Goal: Task Accomplishment & Management: Manage account settings

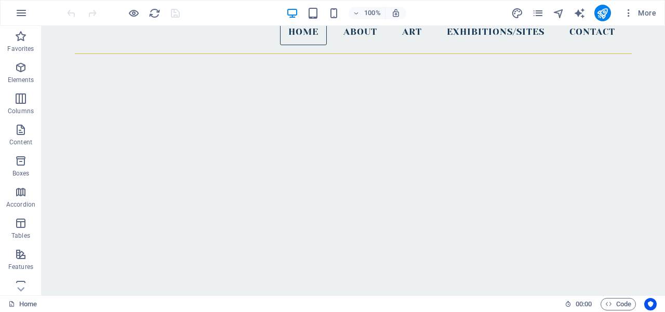
scroll to position [64, 0]
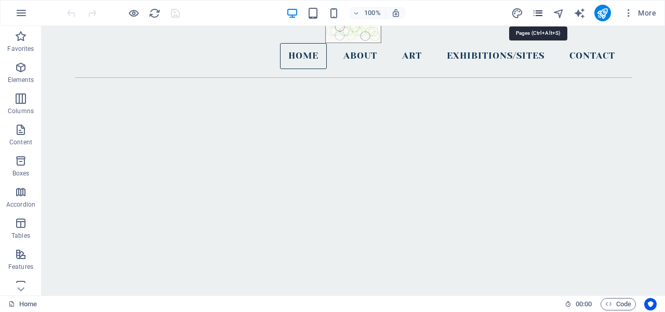
click at [539, 14] on icon "pages" at bounding box center [538, 13] width 12 height 12
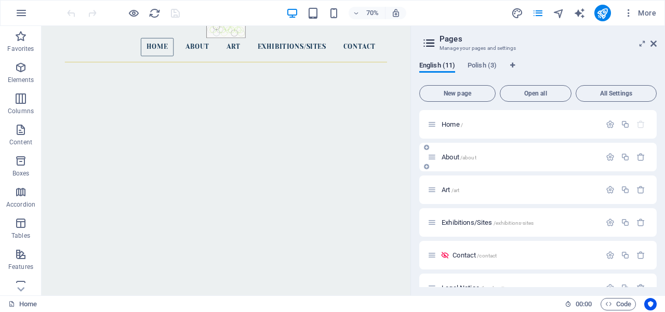
click at [462, 159] on span "/about" at bounding box center [468, 158] width 16 height 6
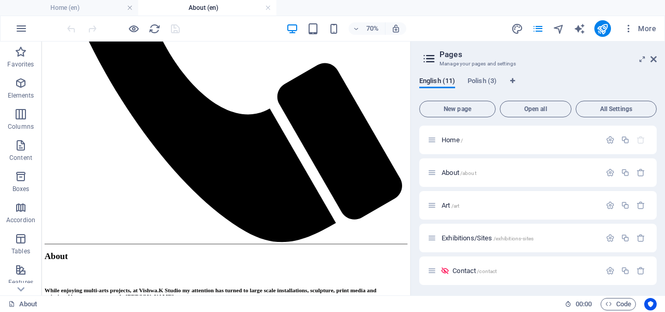
scroll to position [514, 0]
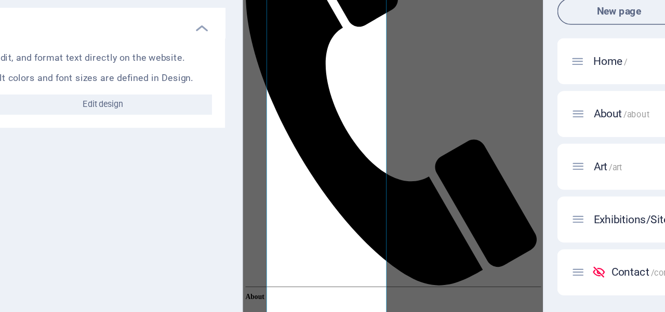
scroll to position [191, 0]
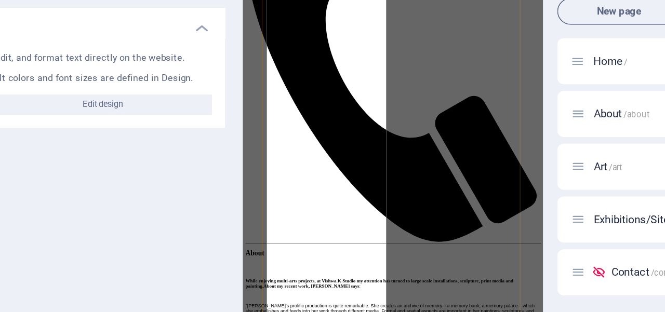
drag, startPoint x: 409, startPoint y: 253, endPoint x: 390, endPoint y: 461, distance: 209.2
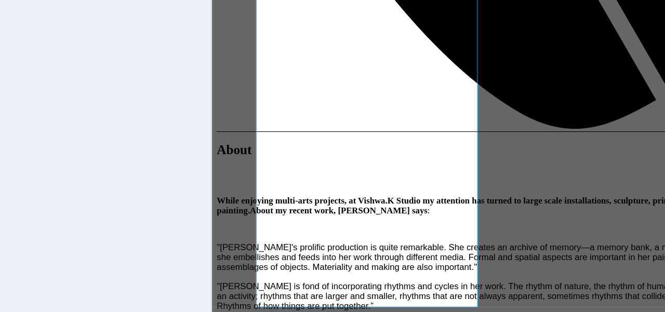
scroll to position [261, 0]
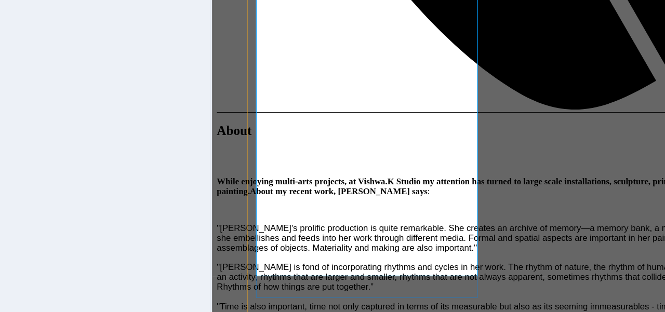
drag, startPoint x: 370, startPoint y: 73, endPoint x: 358, endPoint y: 91, distance: 22.0
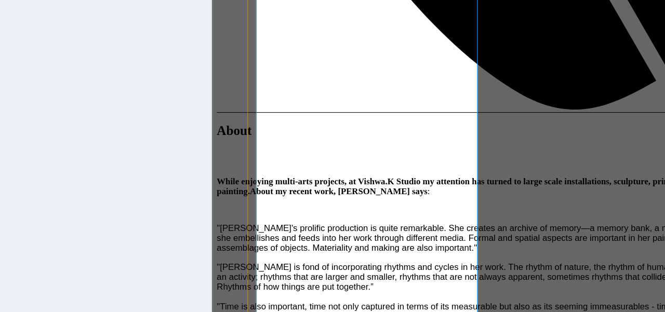
drag, startPoint x: 331, startPoint y: 221, endPoint x: 331, endPoint y: 260, distance: 38.4
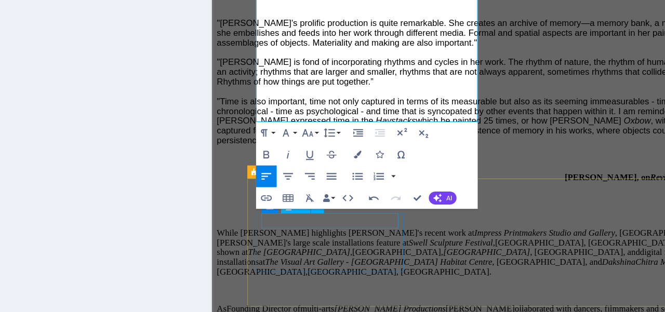
scroll to position [458, 0]
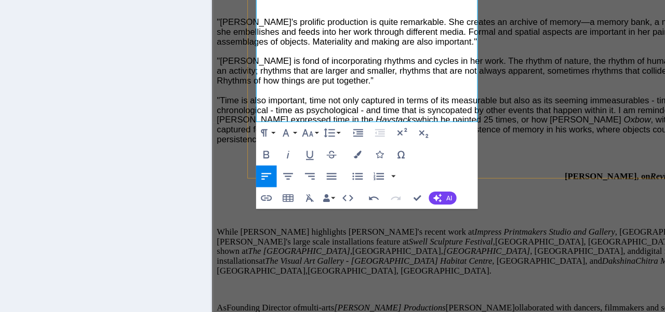
drag, startPoint x: 351, startPoint y: 247, endPoint x: 389, endPoint y: 55, distance: 196.3
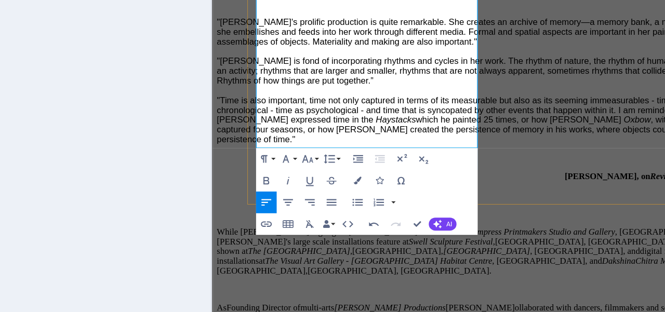
drag, startPoint x: 386, startPoint y: 52, endPoint x: 312, endPoint y: 66, distance: 76.2
drag, startPoint x: 287, startPoint y: 79, endPoint x: 280, endPoint y: 88, distance: 11.1
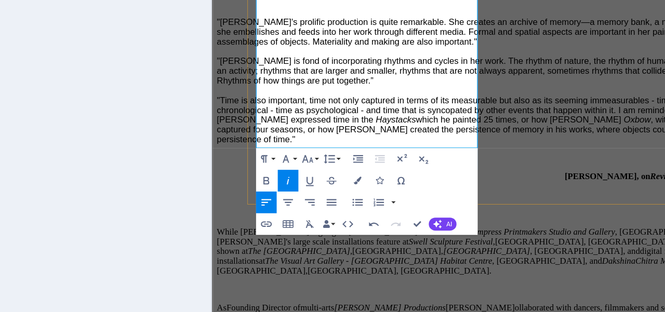
drag, startPoint x: 255, startPoint y: 104, endPoint x: 372, endPoint y: 99, distance: 117.5
drag, startPoint x: 373, startPoint y: 104, endPoint x: 366, endPoint y: 104, distance: 6.8
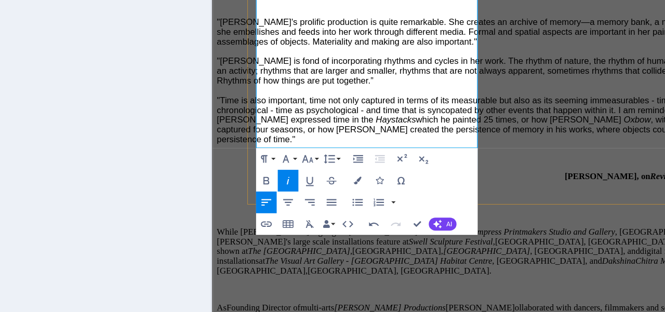
drag, startPoint x: 379, startPoint y: 105, endPoint x: 395, endPoint y: 104, distance: 16.6
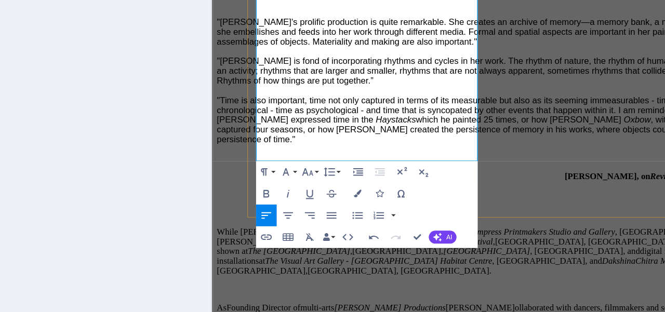
drag, startPoint x: 322, startPoint y: 114, endPoint x: 358, endPoint y: 114, distance: 36.4
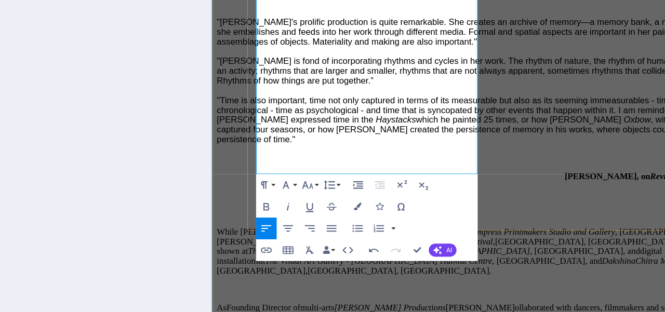
drag, startPoint x: 369, startPoint y: 117, endPoint x: 360, endPoint y: 131, distance: 16.6
drag, startPoint x: 323, startPoint y: 115, endPoint x: 360, endPoint y: 114, distance: 37.4
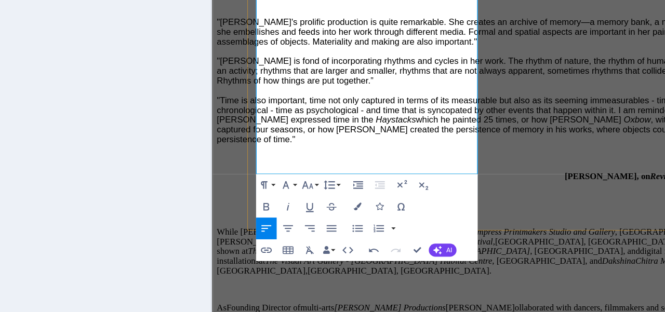
drag, startPoint x: 443, startPoint y: 131, endPoint x: 253, endPoint y: 54, distance: 204.8
copy span "[PERSON_NAME] gained her BA (Hons.) Fine Art, [GEOGRAPHIC_DATA], 1978, Graduate…"
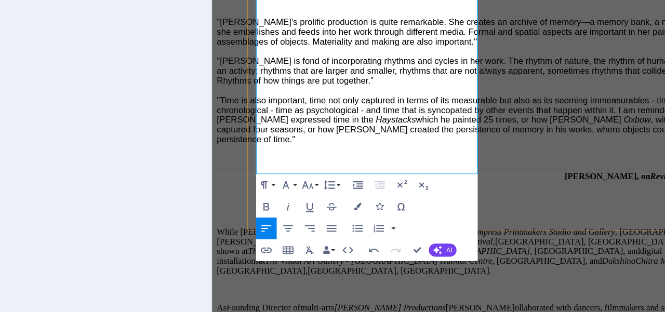
drag, startPoint x: 444, startPoint y: 130, endPoint x: 397, endPoint y: 123, distance: 47.3
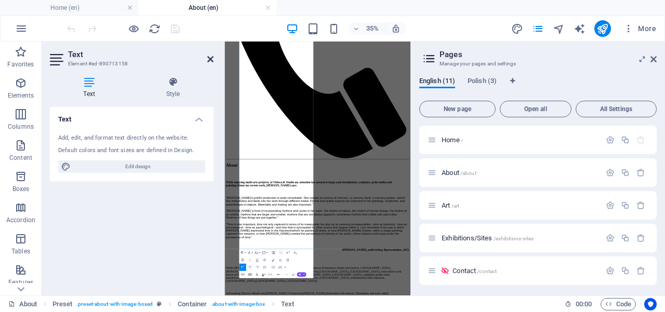
click at [209, 59] on icon at bounding box center [210, 59] width 6 height 8
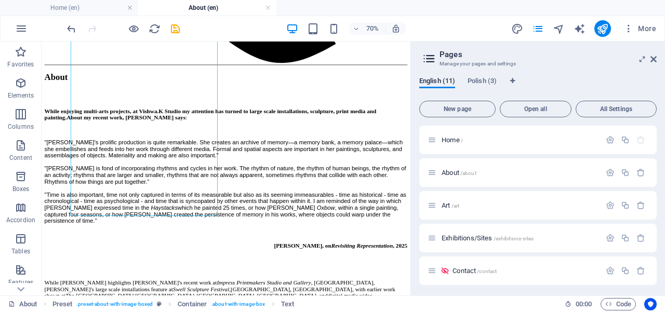
scroll to position [781, 0]
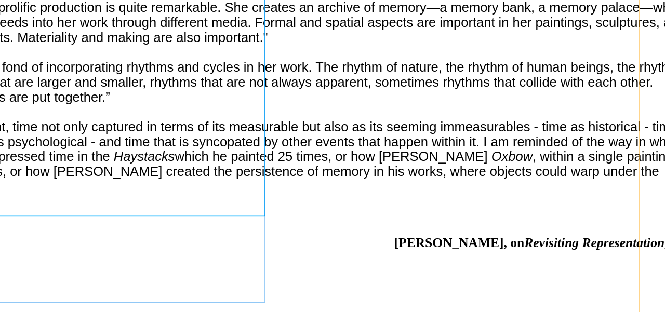
click at [34, 41] on div "While enjoying multi-arts projects, at Vishwa.K Studio my attention has turned …" at bounding box center [128, 143] width 518 height 509
click at [43, 19] on div "While enjoying multi-arts projects, at Vishwa.K Studio my attention has turned …" at bounding box center [128, 143] width 518 height 509
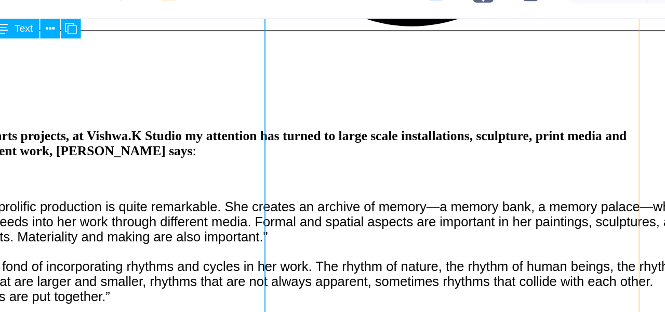
scroll to position [0, 0]
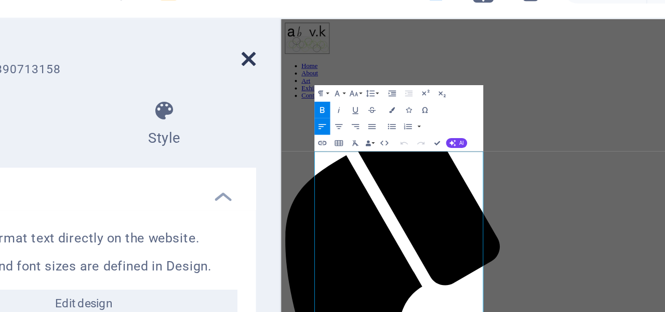
click at [210, 58] on icon at bounding box center [210, 59] width 6 height 8
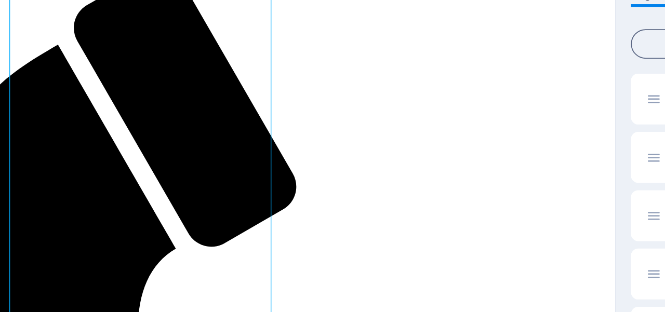
scroll to position [55, 0]
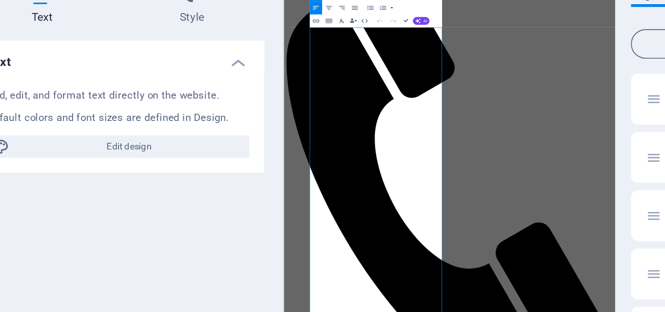
scroll to position [0, 0]
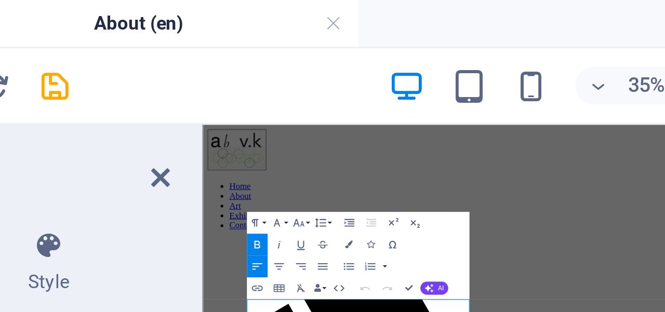
drag, startPoint x: 406, startPoint y: 392, endPoint x: 398, endPoint y: 188, distance: 204.8
drag, startPoint x: 210, startPoint y: 59, endPoint x: 240, endPoint y: 24, distance: 46.0
click at [210, 59] on icon at bounding box center [210, 59] width 6 height 8
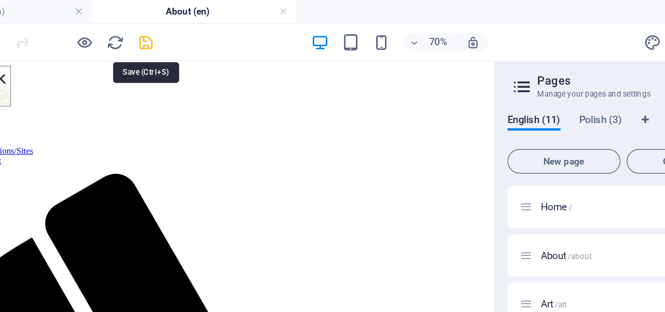
click at [177, 30] on icon "save" at bounding box center [175, 29] width 12 height 12
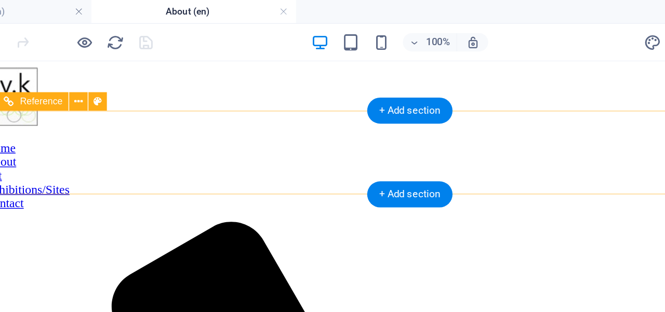
click at [313, 125] on nav "Home About Art Exhibitions/Sites Contact" at bounding box center [260, 138] width 615 height 47
click at [311, 123] on nav "Home About Art Exhibitions/Sites Contact" at bounding box center [260, 138] width 615 height 47
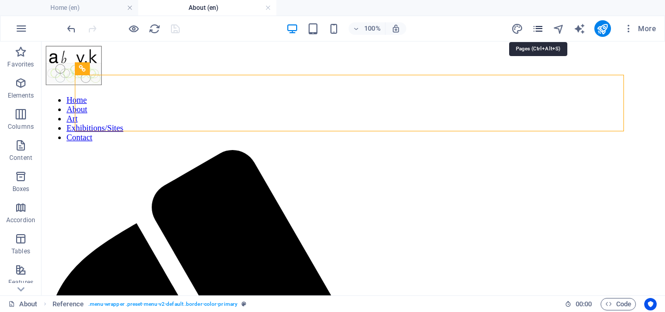
click at [540, 28] on icon "pages" at bounding box center [538, 29] width 12 height 12
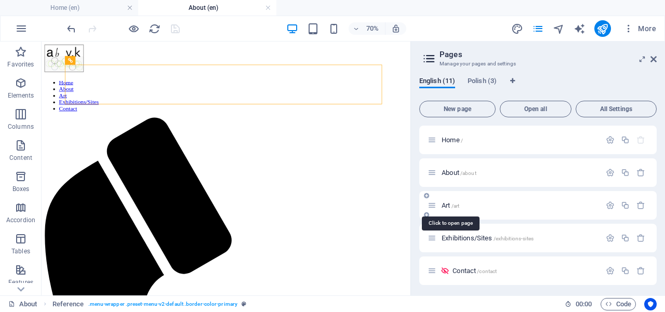
click at [458, 206] on span "/art" at bounding box center [455, 206] width 8 height 6
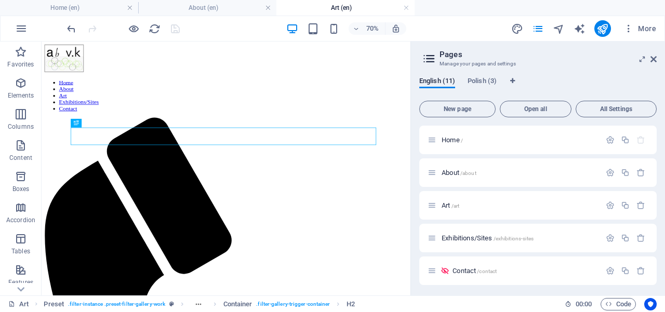
click at [655, 117] on div "New page Open all All Settings Home / About /about Art /art Exhibitions/Sites /…" at bounding box center [537, 192] width 237 height 191
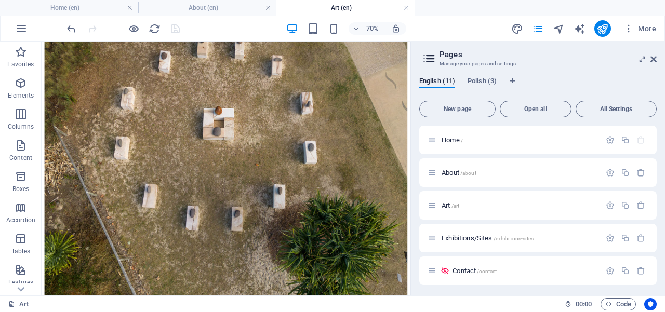
scroll to position [978, 0]
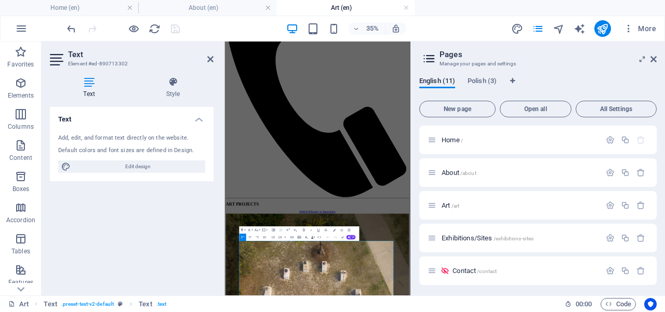
drag, startPoint x: 587, startPoint y: 656, endPoint x: 578, endPoint y: 659, distance: 10.0
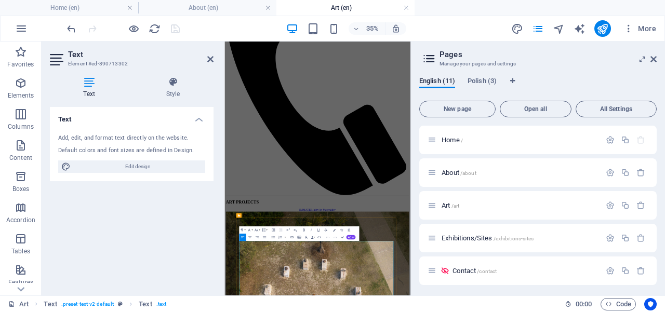
scroll to position [723, 0]
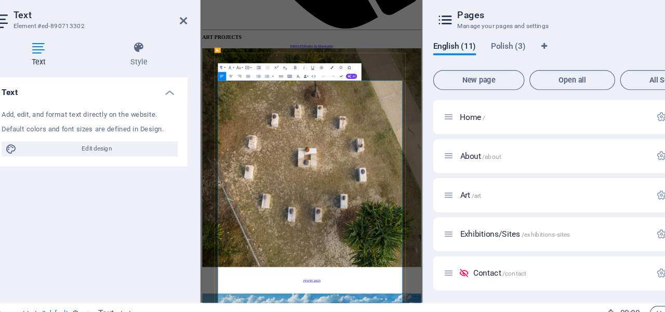
drag, startPoint x: 597, startPoint y: 546, endPoint x: 610, endPoint y: 545, distance: 13.5
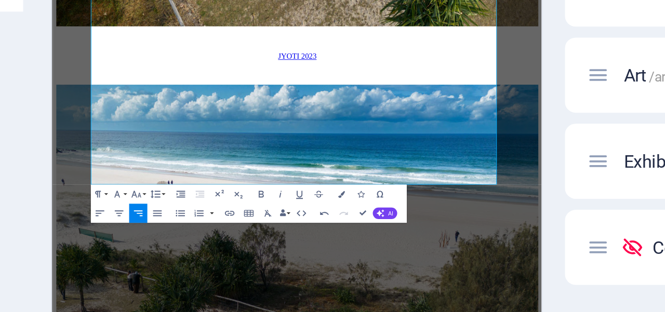
scroll to position [954, 0]
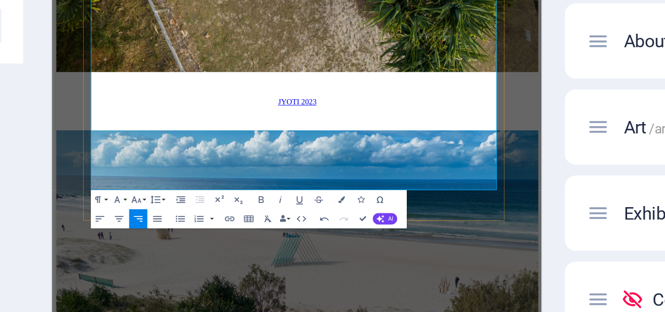
drag, startPoint x: 313, startPoint y: 165, endPoint x: 252, endPoint y: 50, distance: 129.4
drag, startPoint x: 385, startPoint y: 66, endPoint x: 424, endPoint y: 64, distance: 39.0
drag, startPoint x: 424, startPoint y: 101, endPoint x: 381, endPoint y: 101, distance: 42.6
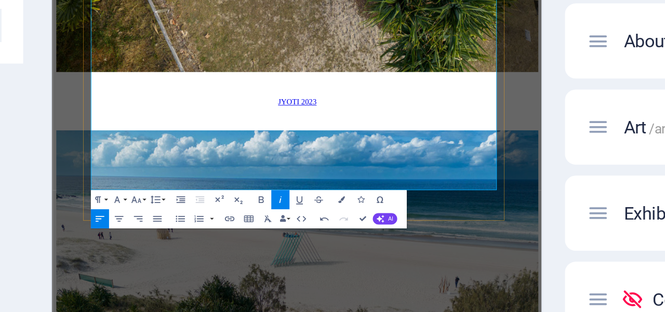
drag, startPoint x: 267, startPoint y: 89, endPoint x: 226, endPoint y: 90, distance: 40.5
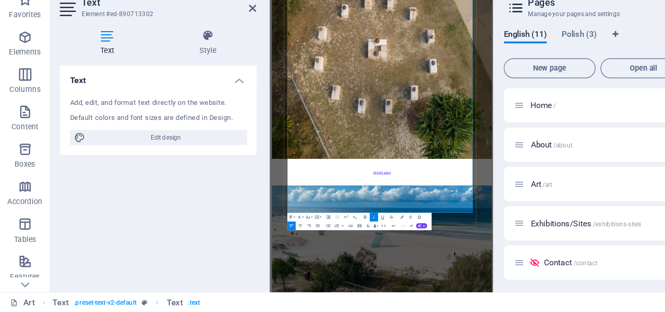
scroll to position [0, 0]
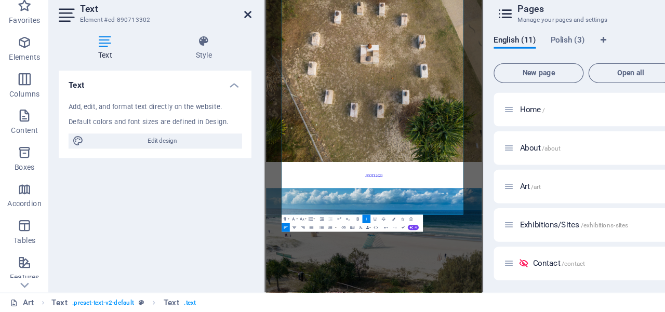
click at [209, 59] on icon at bounding box center [210, 59] width 6 height 8
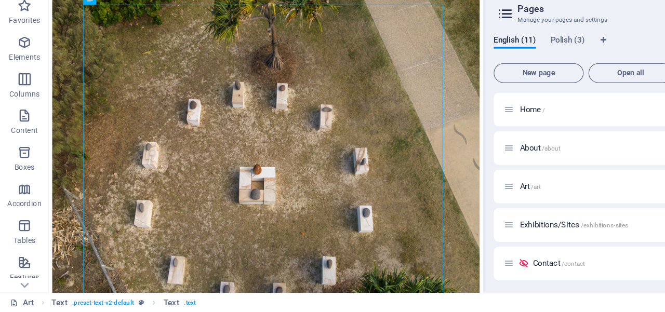
scroll to position [857, 0]
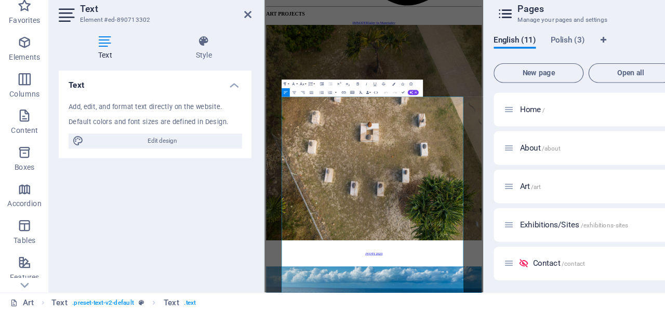
scroll to position [880, 0]
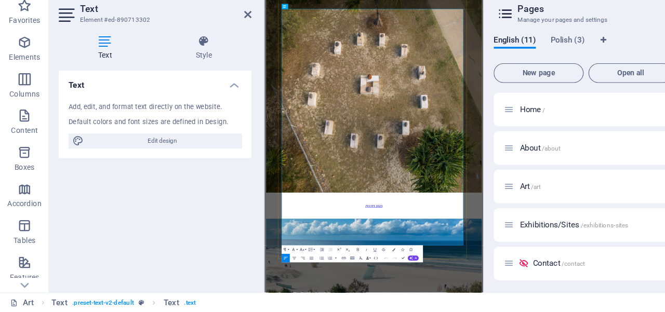
drag, startPoint x: 619, startPoint y: 641, endPoint x: 611, endPoint y: 587, distance: 54.7
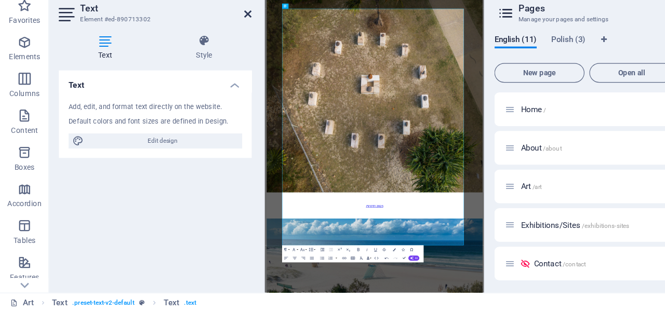
click at [209, 59] on icon at bounding box center [210, 59] width 6 height 8
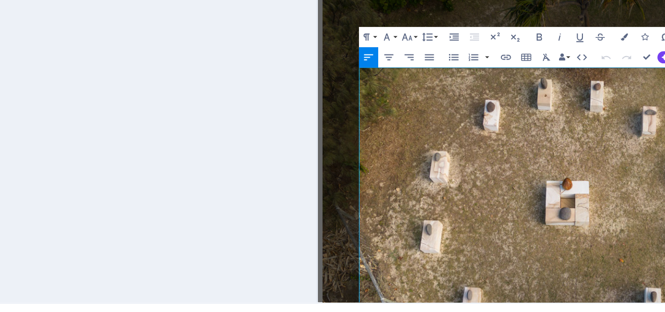
scroll to position [486, 0]
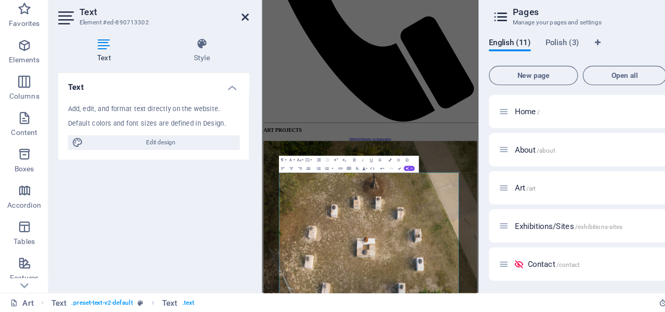
click at [209, 60] on icon at bounding box center [210, 59] width 6 height 8
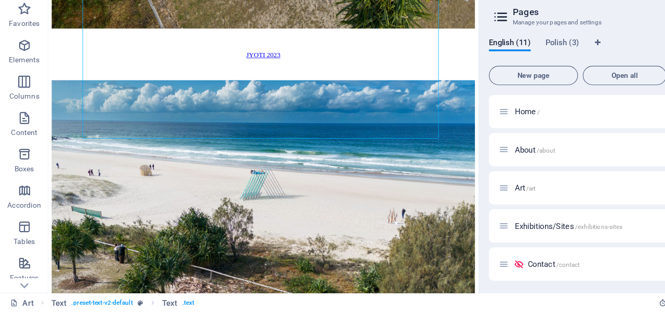
scroll to position [0, 0]
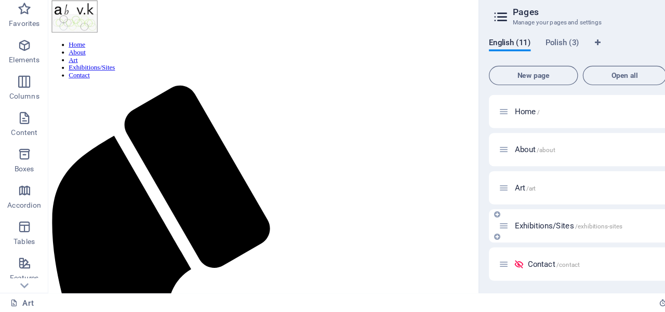
click at [459, 243] on div "Exhibitions/Sites /exhibitions-sites" at bounding box center [513, 238] width 173 height 12
click at [457, 238] on span "Exhibitions/Sites /exhibitions-sites" at bounding box center [488, 238] width 92 height 8
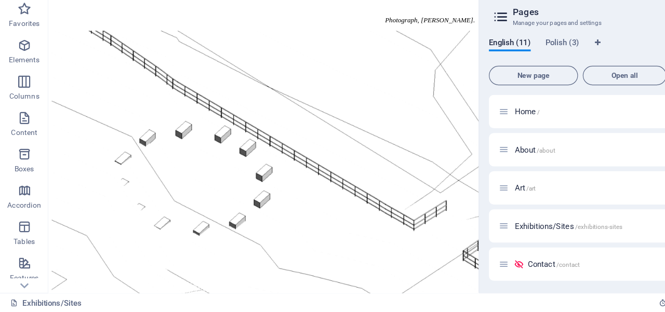
scroll to position [1896, 0]
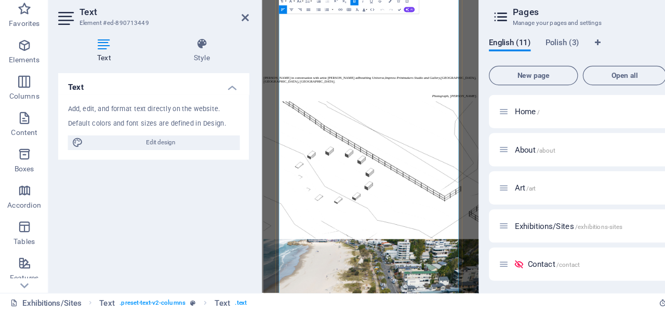
drag, startPoint x: 377, startPoint y: 543, endPoint x: 382, endPoint y: 596, distance: 53.8
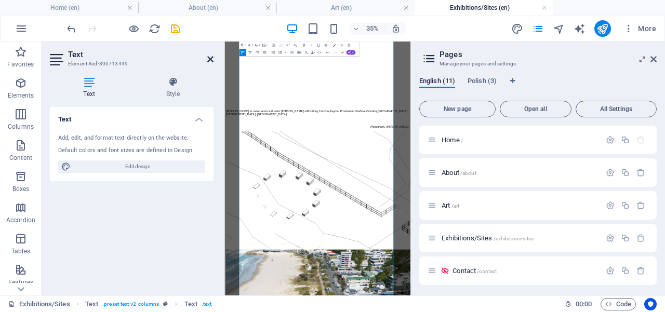
click at [209, 58] on icon at bounding box center [210, 59] width 6 height 8
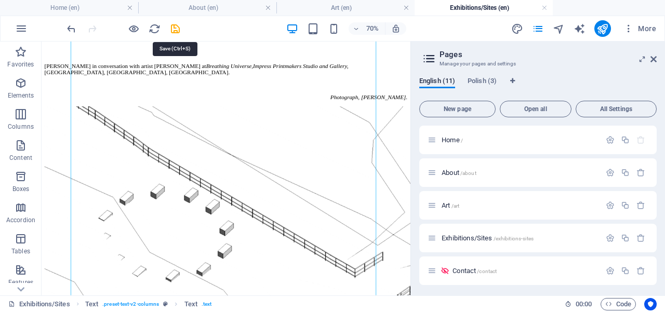
click at [176, 29] on icon "save" at bounding box center [175, 29] width 12 height 12
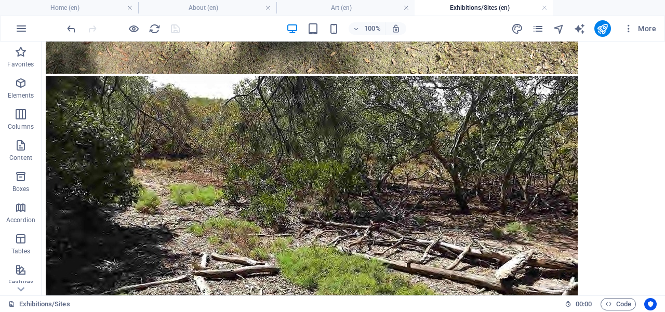
scroll to position [3290, 0]
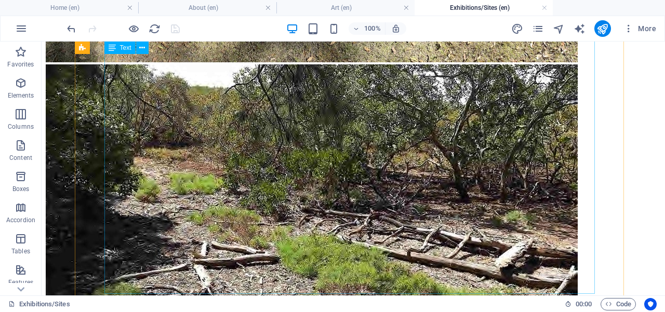
drag, startPoint x: 427, startPoint y: 169, endPoint x: 419, endPoint y: 167, distance: 8.1
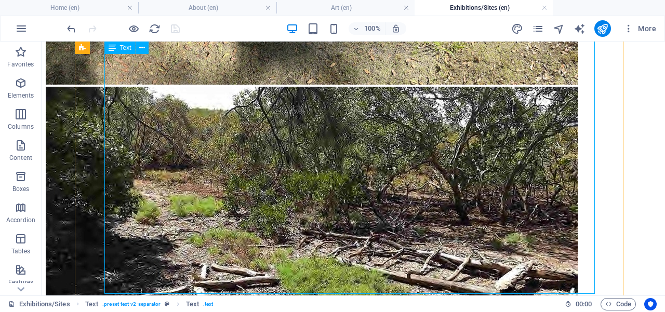
scroll to position [3250, 0]
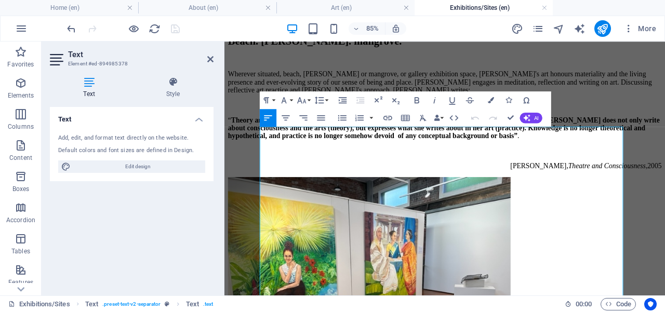
scroll to position [3570, 0]
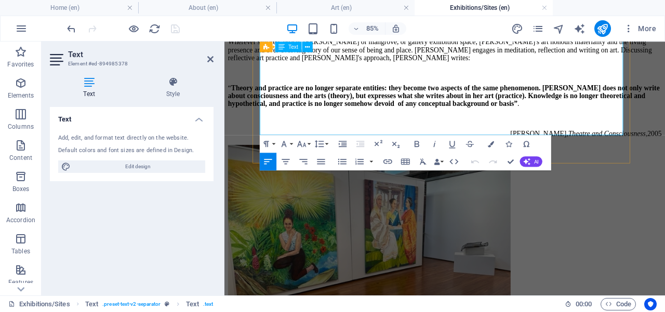
drag, startPoint x: 400, startPoint y: 285, endPoint x: 419, endPoint y: 114, distance: 171.9
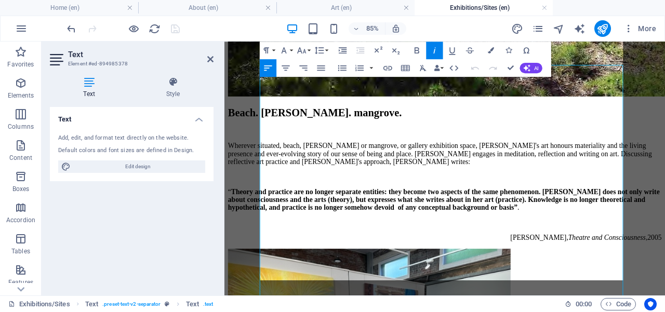
scroll to position [3307, 0]
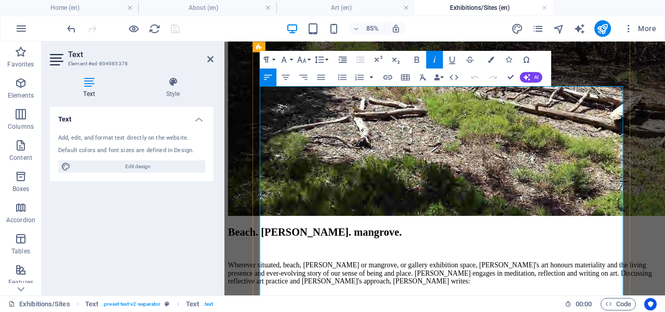
drag, startPoint x: 590, startPoint y: 108, endPoint x: 593, endPoint y: 133, distance: 25.7
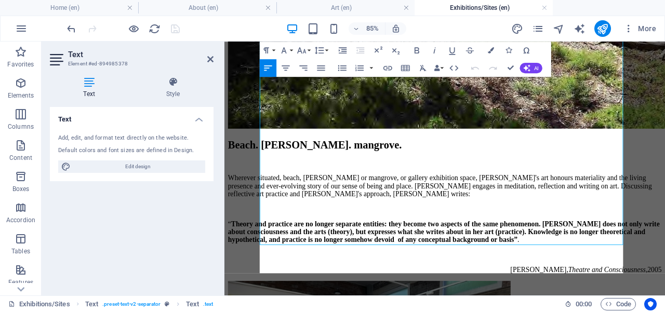
scroll to position [3414, 0]
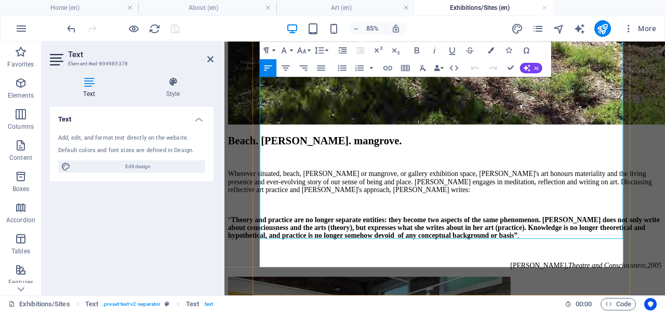
drag, startPoint x: 524, startPoint y: 160, endPoint x: 537, endPoint y: 113, distance: 48.5
drag, startPoint x: 532, startPoint y: 166, endPoint x: 526, endPoint y: 131, distance: 34.9
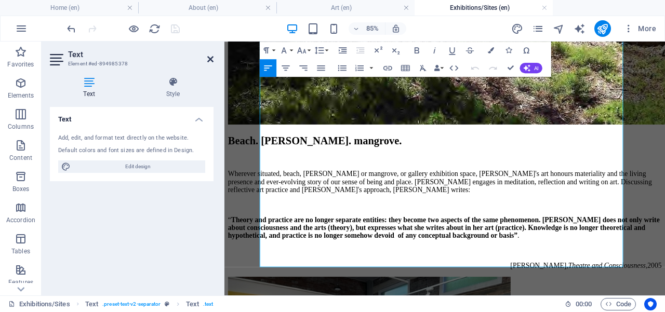
click at [208, 61] on icon at bounding box center [210, 59] width 6 height 8
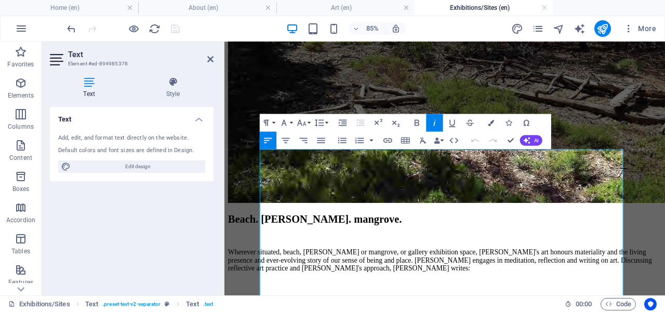
scroll to position [3386, 0]
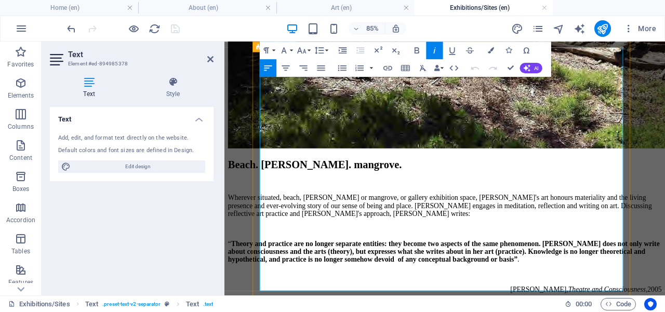
drag, startPoint x: 598, startPoint y: 290, endPoint x: 593, endPoint y: 328, distance: 38.9
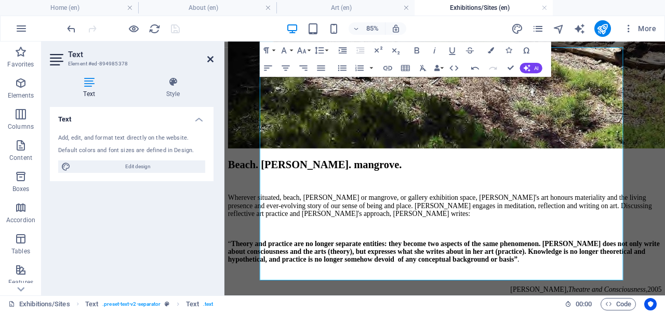
click at [210, 60] on icon at bounding box center [210, 59] width 6 height 8
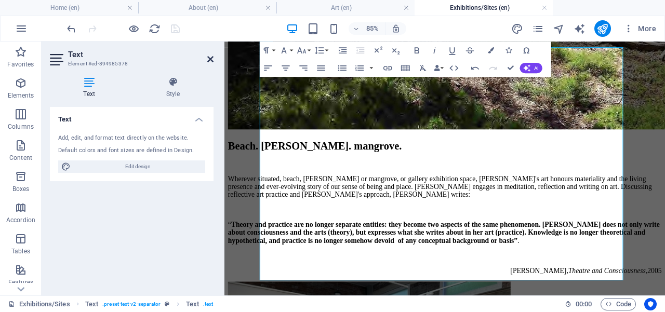
scroll to position [3274, 0]
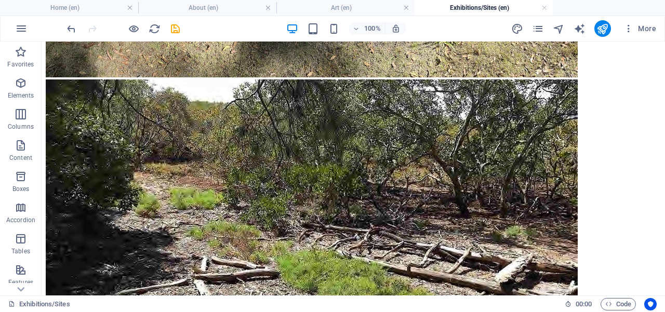
scroll to position [3259, 0]
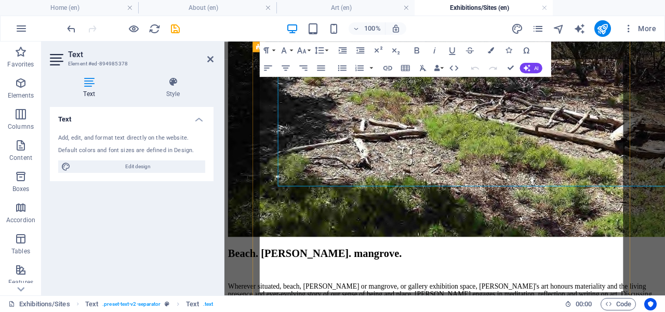
scroll to position [3372, 0]
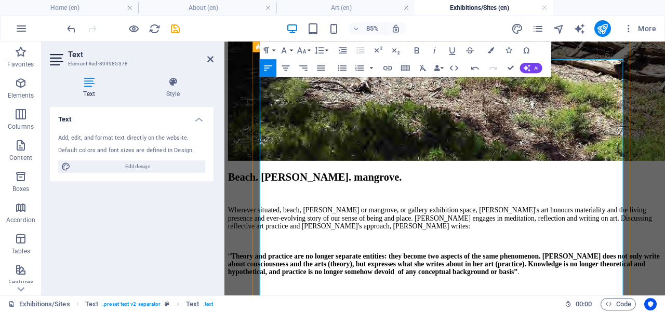
drag, startPoint x: 647, startPoint y: 109, endPoint x: 537, endPoint y: 114, distance: 110.8
copy span "[Exhibition Catalogue],"
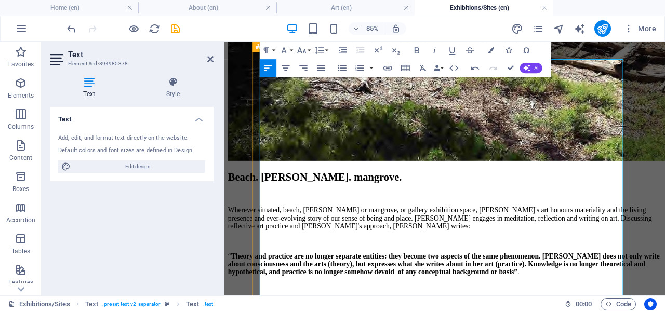
drag, startPoint x: 642, startPoint y: 130, endPoint x: 635, endPoint y: 88, distance: 42.7
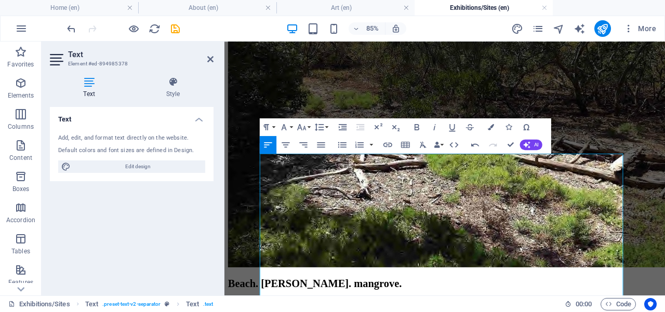
scroll to position [3178, 0]
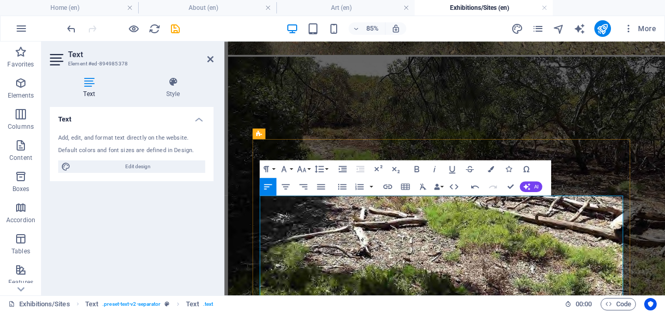
drag, startPoint x: 631, startPoint y: 170, endPoint x: 629, endPoint y: 232, distance: 61.8
drag, startPoint x: 537, startPoint y: 243, endPoint x: 477, endPoint y: 242, distance: 60.3
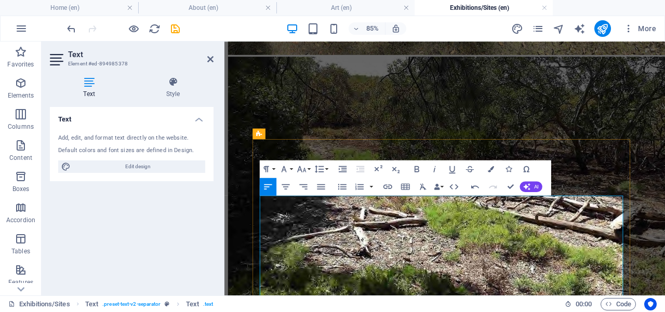
drag, startPoint x: 538, startPoint y: 240, endPoint x: 487, endPoint y: 240, distance: 50.9
drag, startPoint x: 619, startPoint y: 258, endPoint x: 496, endPoint y: 242, distance: 124.2
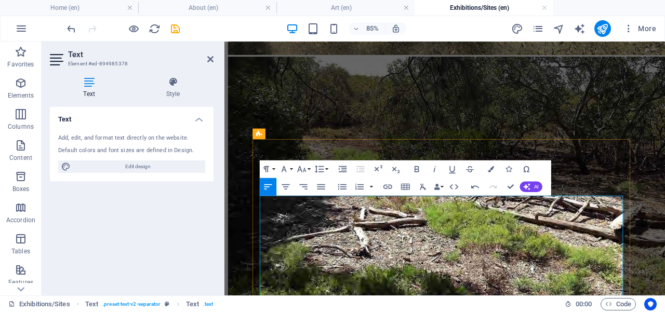
copy div "Regenerate , Impress Printmakers Studio and Gallery, [Exhibition Catalogue], p.…"
click at [209, 60] on icon at bounding box center [210, 59] width 6 height 8
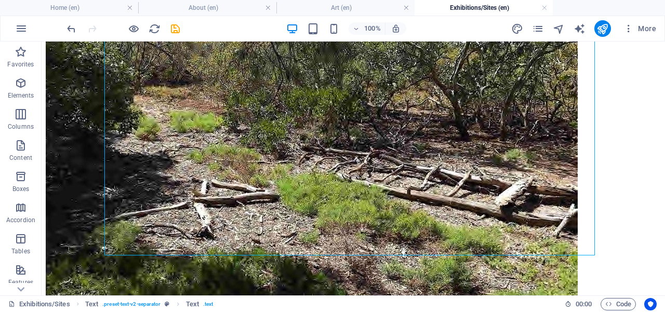
scroll to position [3356, 0]
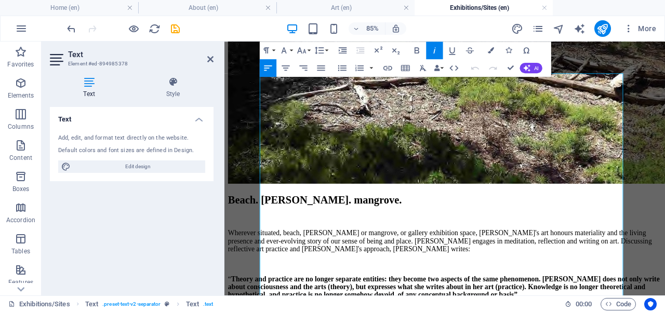
scroll to position [3358, 0]
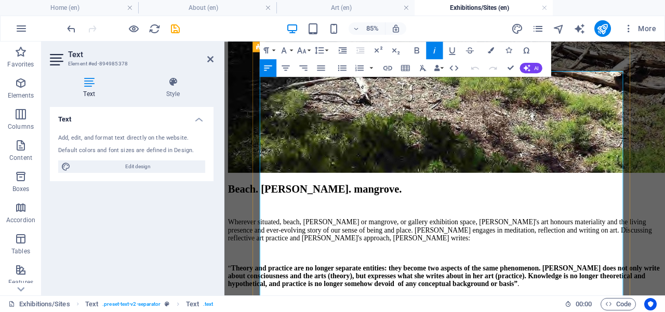
drag, startPoint x: 335, startPoint y: 302, endPoint x: 339, endPoint y: 283, distance: 19.7
drag, startPoint x: 419, startPoint y: 121, endPoint x: 304, endPoint y: 130, distance: 115.7
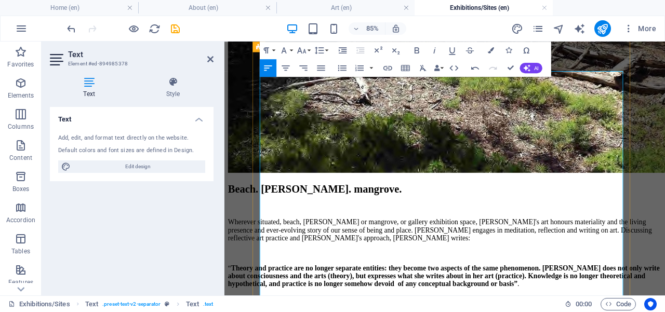
copy p "[Exhibition Catalogue]"
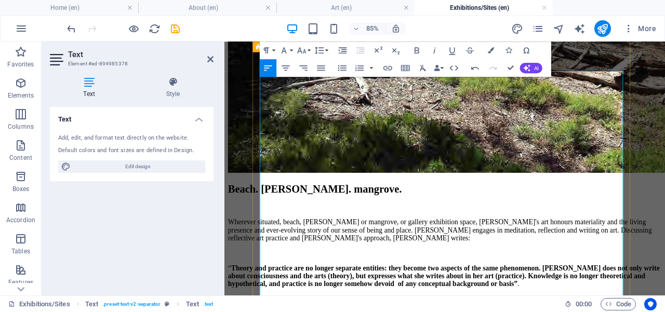
drag, startPoint x: 566, startPoint y: 318, endPoint x: 542, endPoint y: 199, distance: 120.8
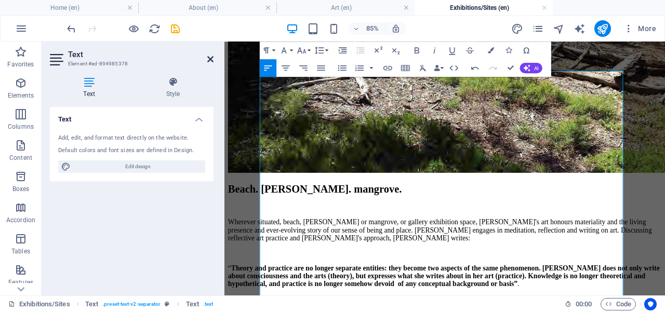
click at [210, 60] on icon at bounding box center [210, 59] width 6 height 8
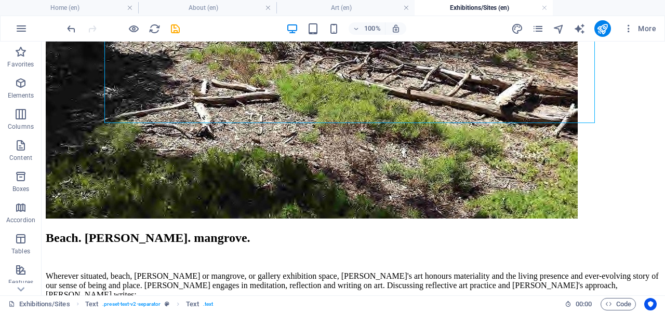
scroll to position [3449, 0]
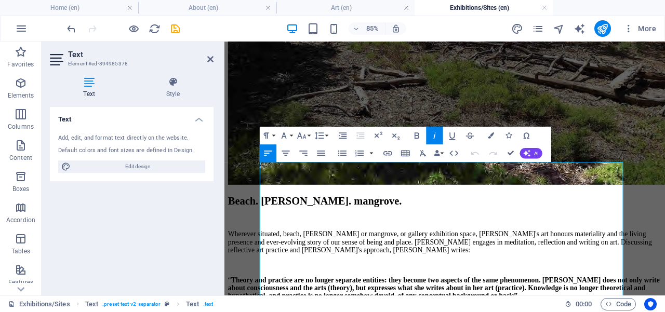
scroll to position [3595, 0]
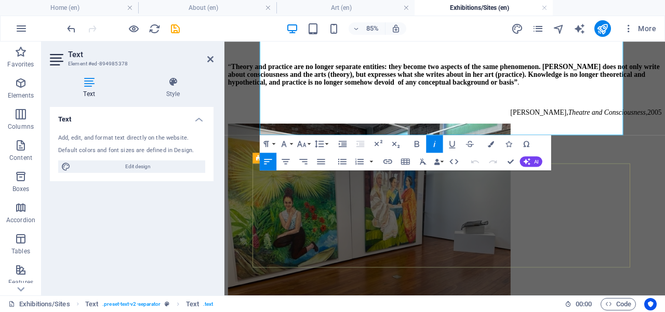
drag, startPoint x: 574, startPoint y: 255, endPoint x: 576, endPoint y: 184, distance: 70.1
click at [576, 184] on div "Home About Art Exhibitions/Sites Contact ‌EXHIBITIONS/Sites [PERSON_NAME] in co…" at bounding box center [484, 83] width 510 height 7264
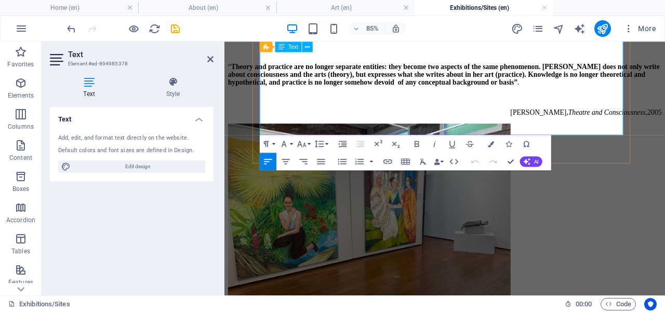
drag, startPoint x: 595, startPoint y: 102, endPoint x: 588, endPoint y: 93, distance: 10.7
click at [209, 58] on icon at bounding box center [210, 59] width 6 height 8
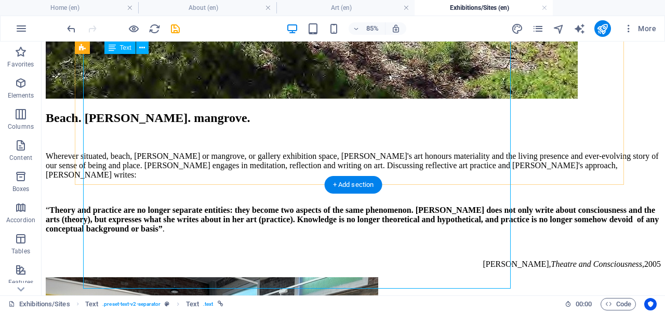
scroll to position [3457, 0]
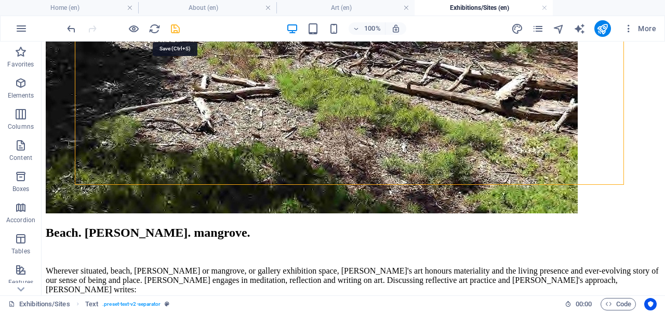
click at [176, 29] on icon "save" at bounding box center [175, 29] width 12 height 12
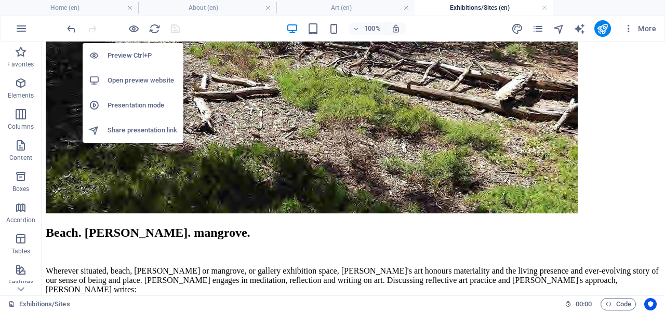
click at [138, 77] on h6 "Open preview website" at bounding box center [143, 80] width 70 height 12
click at [133, 30] on icon "button" at bounding box center [134, 29] width 12 height 12
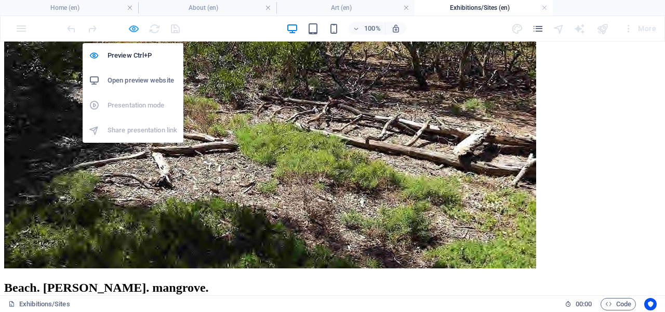
click at [132, 27] on icon "button" at bounding box center [134, 29] width 12 height 12
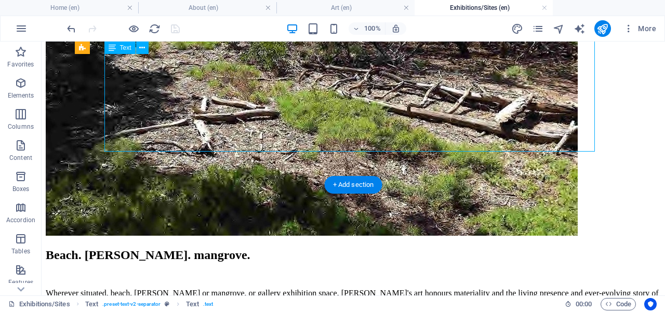
scroll to position [3250, 0]
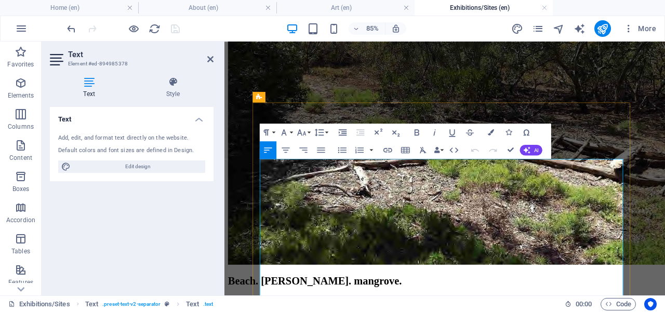
scroll to position [3412, 0]
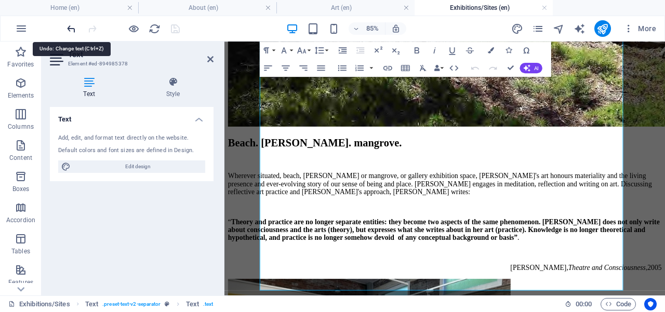
click at [73, 25] on icon "undo" at bounding box center [71, 29] width 12 height 12
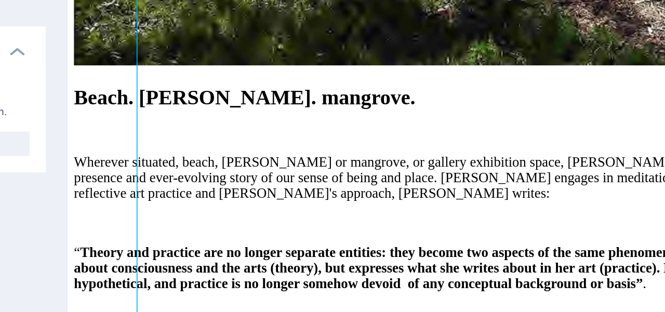
drag, startPoint x: 271, startPoint y: 84, endPoint x: 204, endPoint y: 83, distance: 66.5
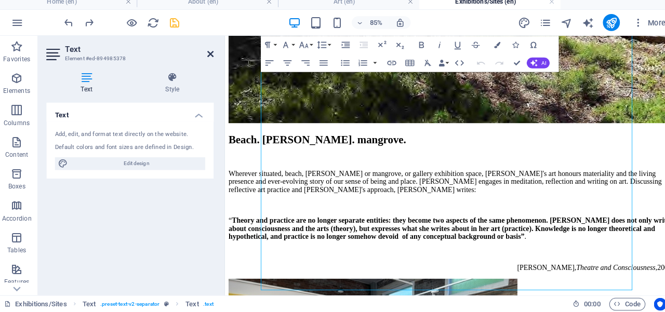
click at [210, 58] on icon at bounding box center [210, 59] width 6 height 8
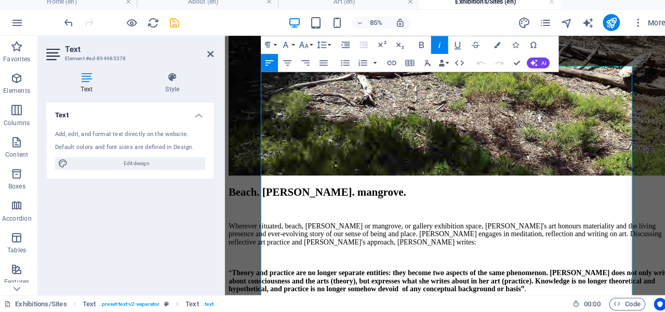
scroll to position [3364, 0]
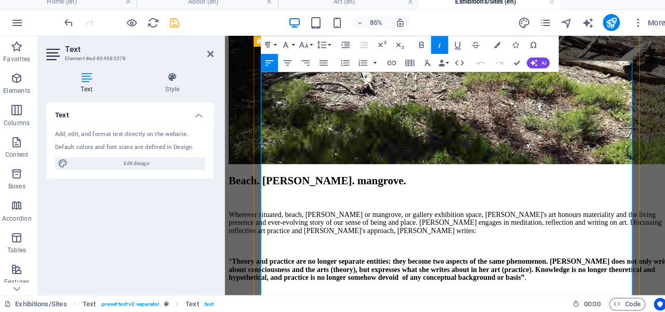
drag, startPoint x: 379, startPoint y: 293, endPoint x: 379, endPoint y: 284, distance: 8.8
drag, startPoint x: 350, startPoint y: 269, endPoint x: 429, endPoint y: 271, distance: 78.5
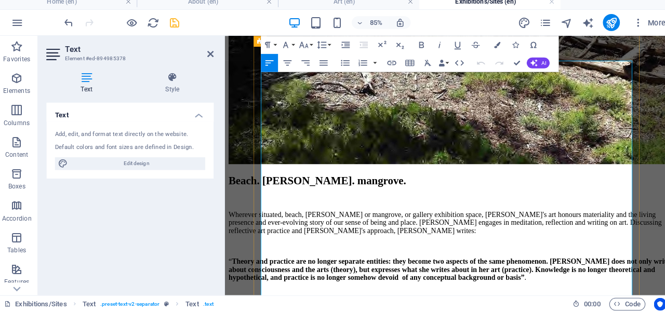
copy p "[Exhibition Catalogue]"
click at [211, 59] on icon at bounding box center [210, 59] width 6 height 8
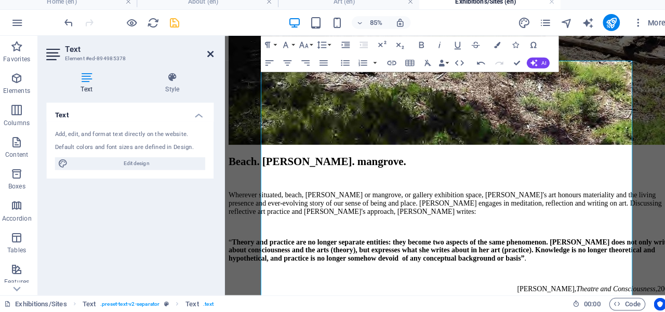
scroll to position [3252, 0]
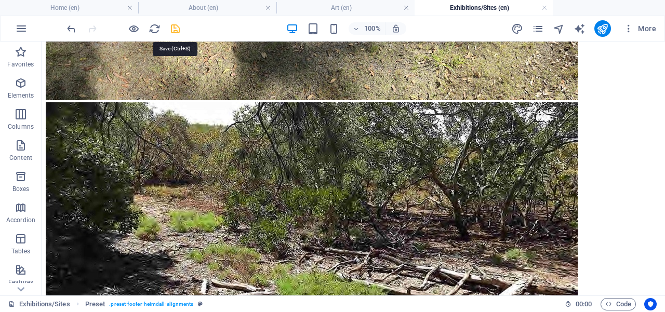
click at [176, 27] on icon "save" at bounding box center [175, 29] width 12 height 12
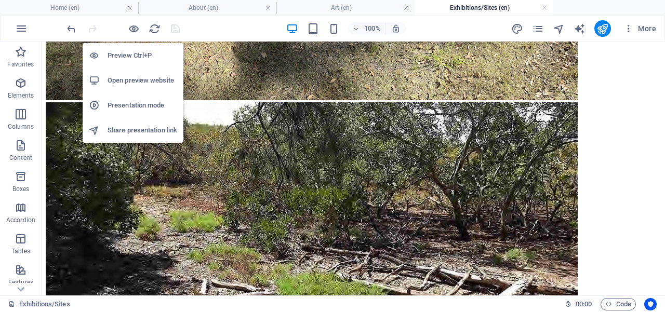
click at [152, 81] on h6 "Open preview website" at bounding box center [143, 80] width 70 height 12
click at [132, 29] on icon "button" at bounding box center [134, 29] width 12 height 12
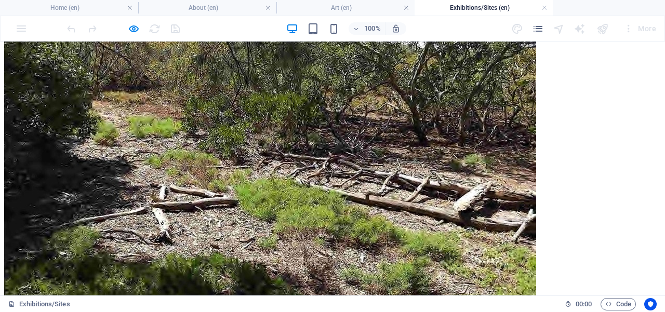
scroll to position [3429, 0]
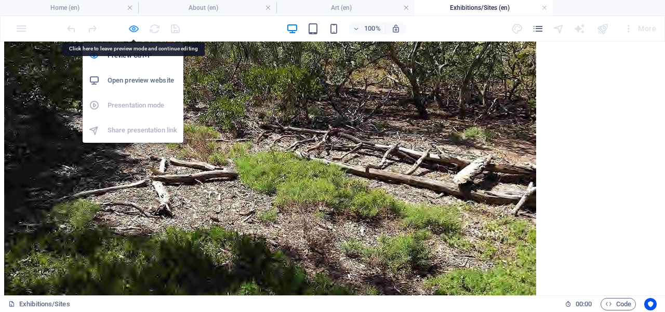
click at [133, 31] on icon "button" at bounding box center [134, 29] width 12 height 12
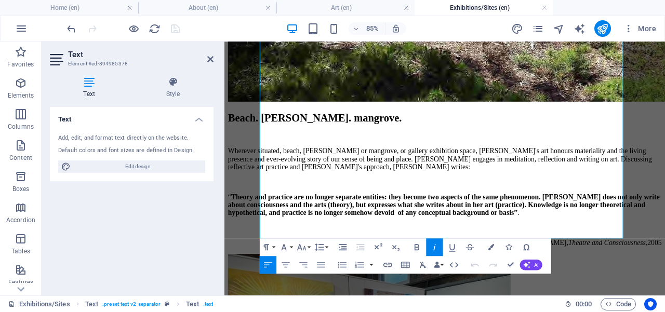
scroll to position [3511, 0]
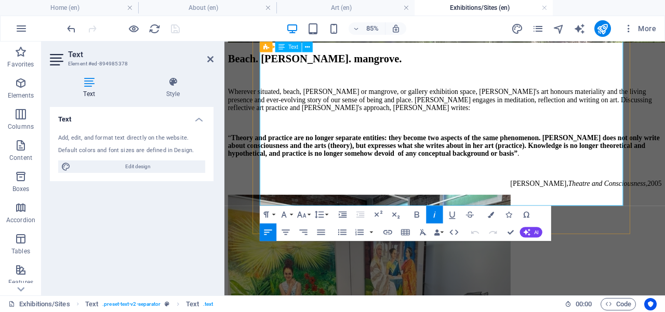
drag, startPoint x: 573, startPoint y: 239, endPoint x: 572, endPoint y: 230, distance: 8.8
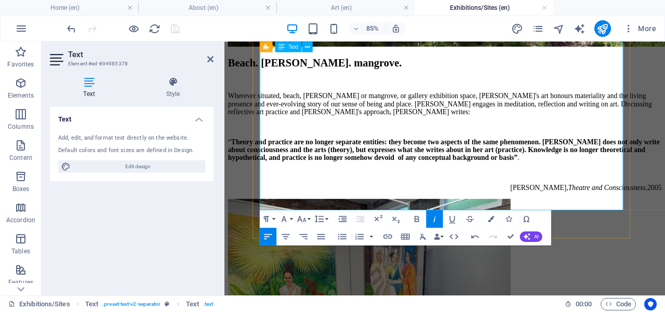
scroll to position [3349, 0]
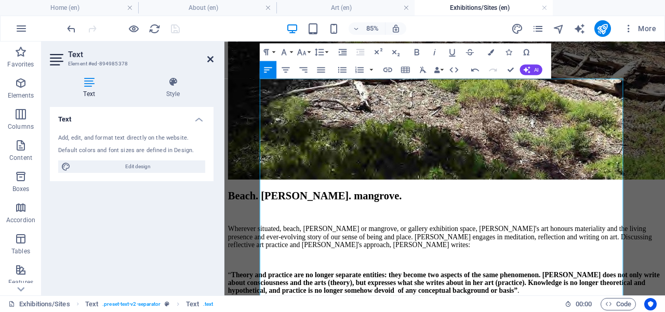
click at [211, 60] on icon at bounding box center [210, 59] width 6 height 8
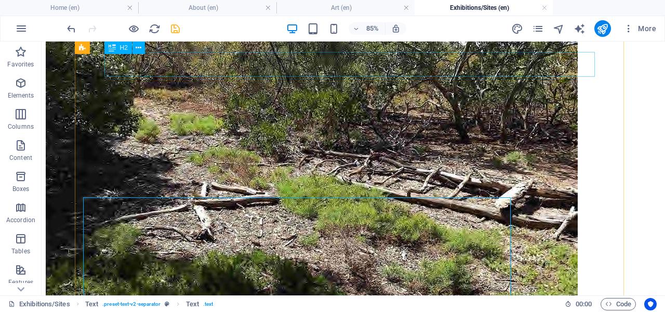
scroll to position [3237, 0]
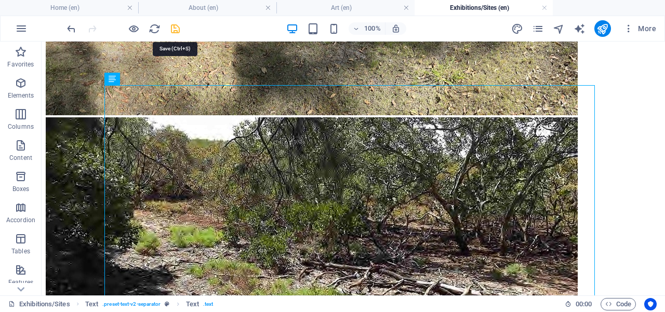
click at [173, 28] on icon "save" at bounding box center [175, 29] width 12 height 12
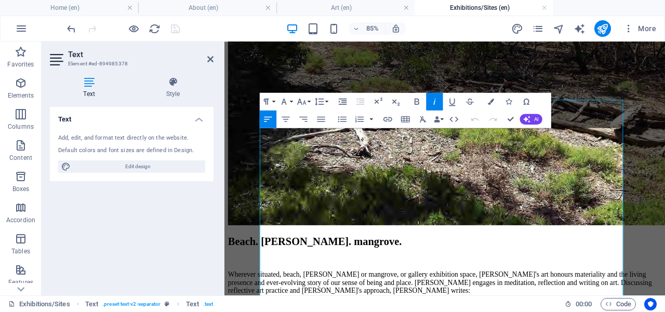
scroll to position [3304, 0]
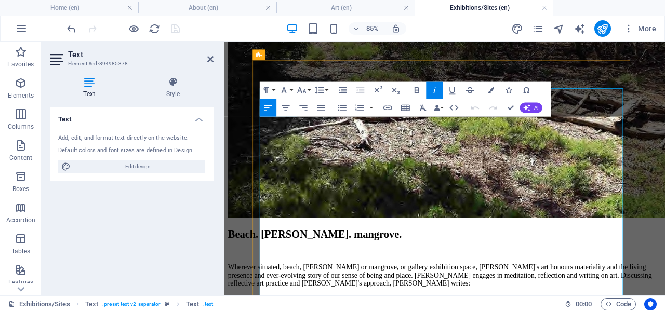
drag, startPoint x: 535, startPoint y: 252, endPoint x: 559, endPoint y: 333, distance: 85.0
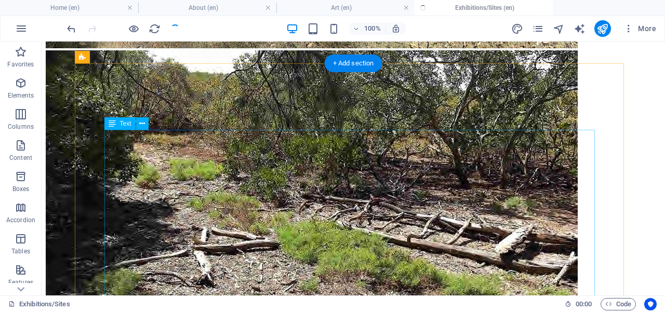
scroll to position [3192, 0]
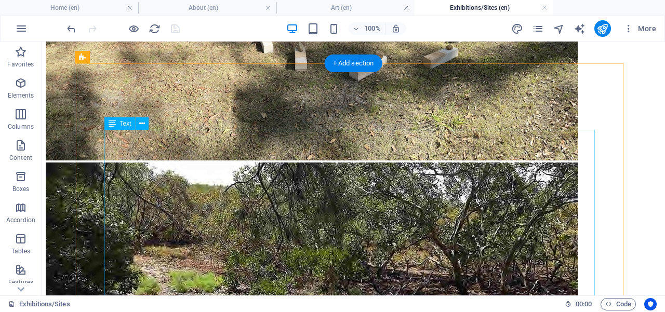
drag, startPoint x: 470, startPoint y: 185, endPoint x: 467, endPoint y: 196, distance: 11.3
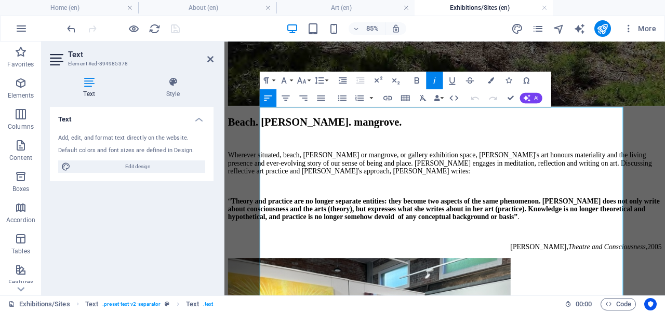
scroll to position [3486, 0]
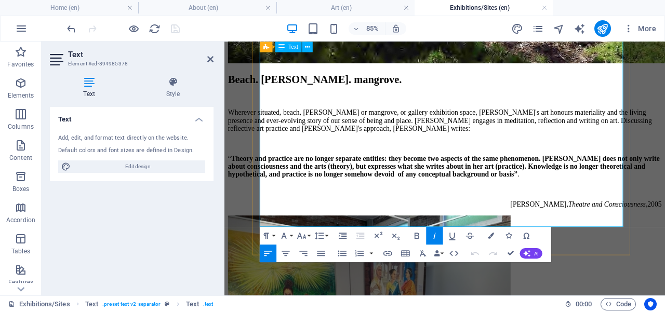
drag, startPoint x: 564, startPoint y: 273, endPoint x: 570, endPoint y: 209, distance: 63.7
click at [211, 59] on icon at bounding box center [210, 59] width 6 height 8
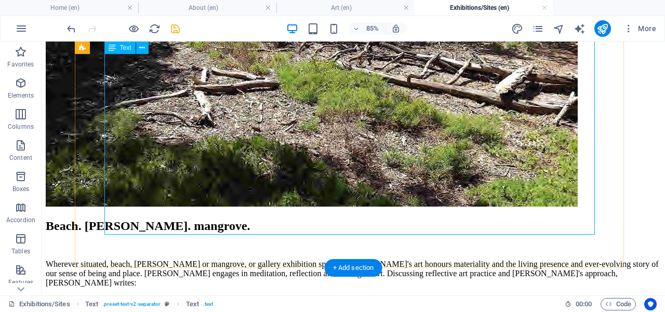
scroll to position [3374, 0]
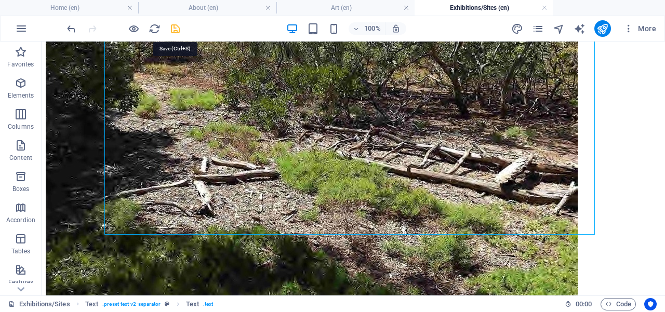
click at [175, 30] on icon "save" at bounding box center [175, 29] width 12 height 12
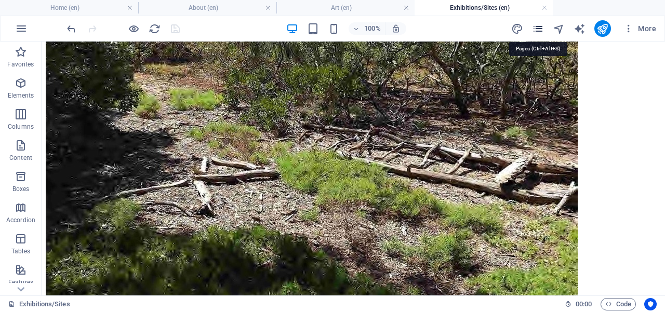
click at [539, 27] on icon "pages" at bounding box center [538, 29] width 12 height 12
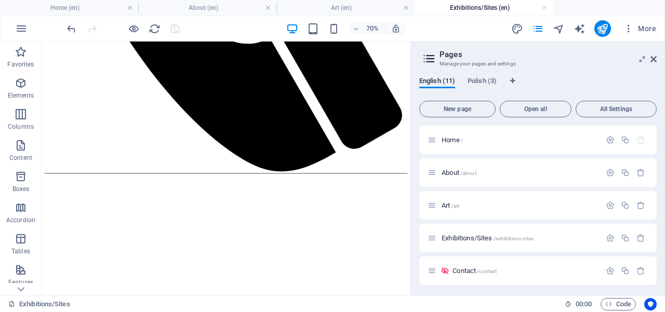
scroll to position [588, 0]
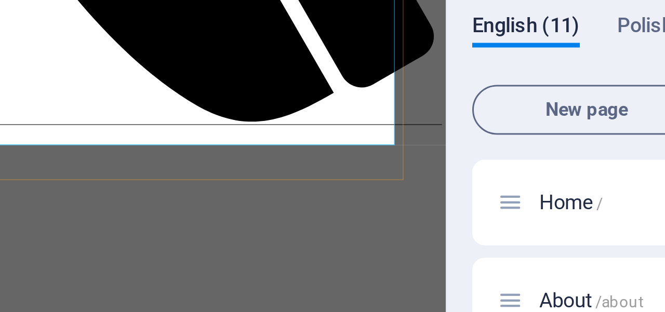
drag, startPoint x: 266, startPoint y: 128, endPoint x: 368, endPoint y: 128, distance: 101.8
drag, startPoint x: 120, startPoint y: 129, endPoint x: 85, endPoint y: 129, distance: 34.8
drag, startPoint x: 195, startPoint y: 127, endPoint x: 224, endPoint y: 127, distance: 29.1
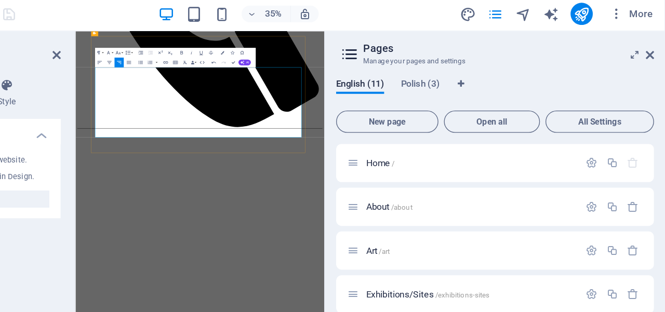
scroll to position [0, 0]
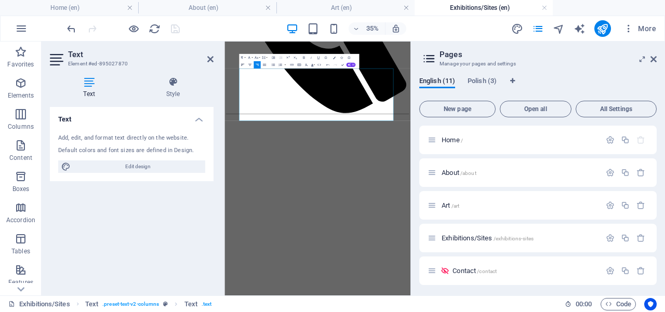
click at [242, 66] on icon "button" at bounding box center [242, 65] width 4 height 4
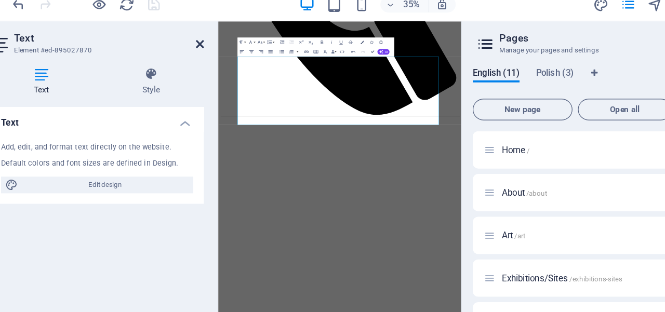
drag, startPoint x: 209, startPoint y: 59, endPoint x: 239, endPoint y: 25, distance: 45.6
click at [209, 59] on icon at bounding box center [210, 59] width 6 height 8
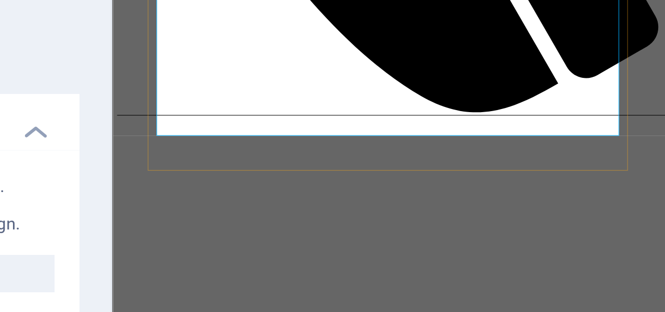
drag, startPoint x: 266, startPoint y: 117, endPoint x: 291, endPoint y: 116, distance: 25.0
drag, startPoint x: 287, startPoint y: 118, endPoint x: 323, endPoint y: 118, distance: 35.8
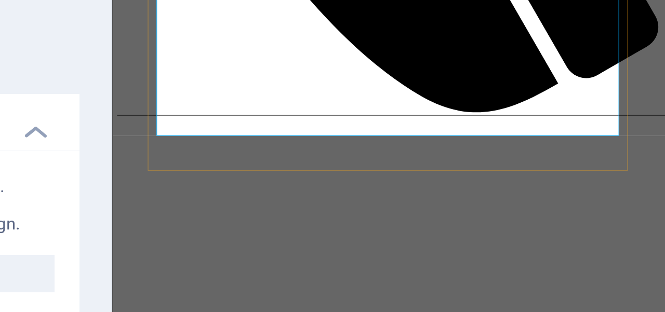
drag, startPoint x: 472, startPoint y: 118, endPoint x: 517, endPoint y: 118, distance: 45.2
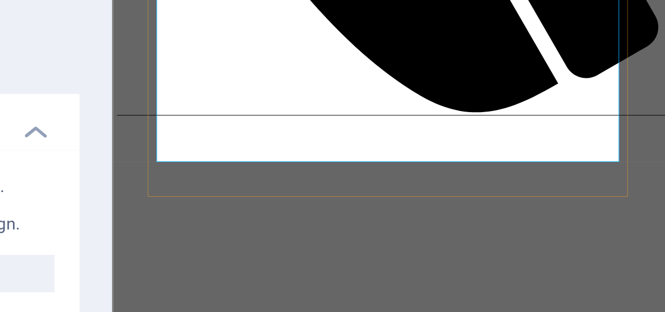
drag, startPoint x: 206, startPoint y: 132, endPoint x: 236, endPoint y: 130, distance: 30.2
drag, startPoint x: 400, startPoint y: 131, endPoint x: 421, endPoint y: 130, distance: 21.4
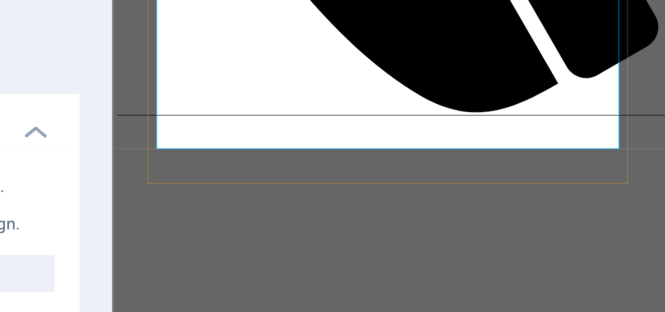
drag, startPoint x: 205, startPoint y: 131, endPoint x: 260, endPoint y: 132, distance: 54.5
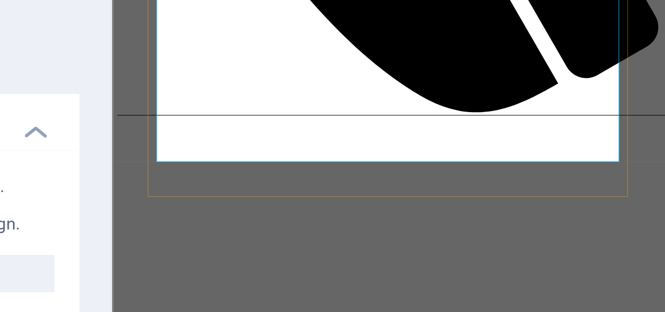
drag, startPoint x: 278, startPoint y: 133, endPoint x: 299, endPoint y: 131, distance: 20.9
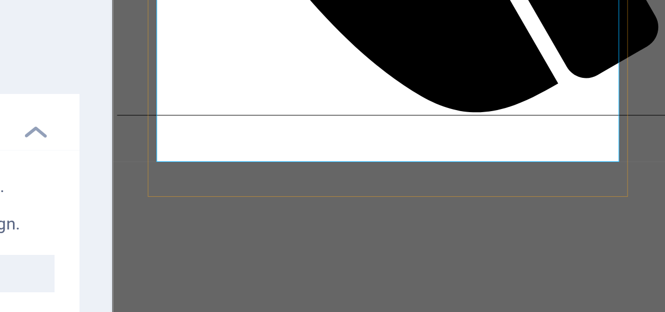
drag, startPoint x: 485, startPoint y: 131, endPoint x: 539, endPoint y: 132, distance: 54.0
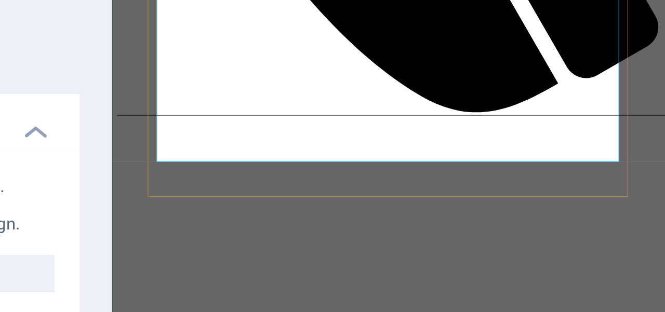
drag, startPoint x: 533, startPoint y: 133, endPoint x: 515, endPoint y: 132, distance: 18.7
drag, startPoint x: 197, startPoint y: 130, endPoint x: 154, endPoint y: 131, distance: 42.6
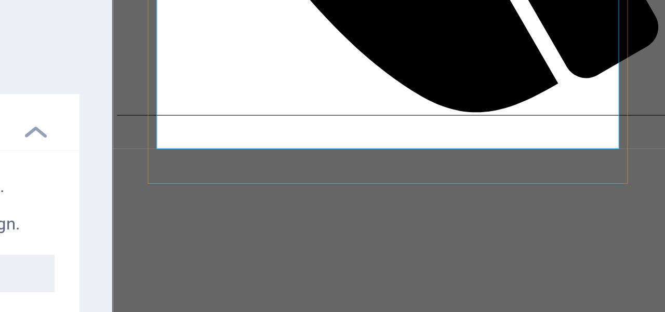
drag, startPoint x: 280, startPoint y: 130, endPoint x: 309, endPoint y: 130, distance: 28.6
drag, startPoint x: 440, startPoint y: 129, endPoint x: 450, endPoint y: 130, distance: 10.4
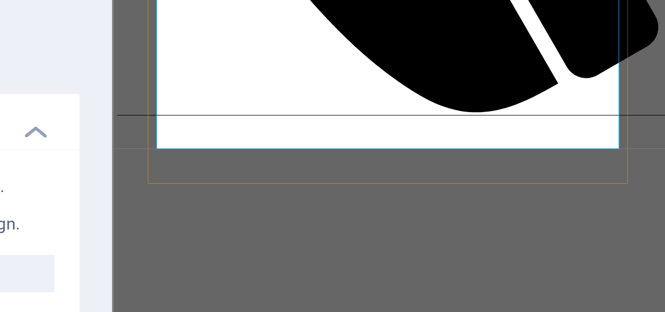
drag, startPoint x: 447, startPoint y: 131, endPoint x: 467, endPoint y: 131, distance: 20.3
drag, startPoint x: 474, startPoint y: 131, endPoint x: 550, endPoint y: 130, distance: 75.8
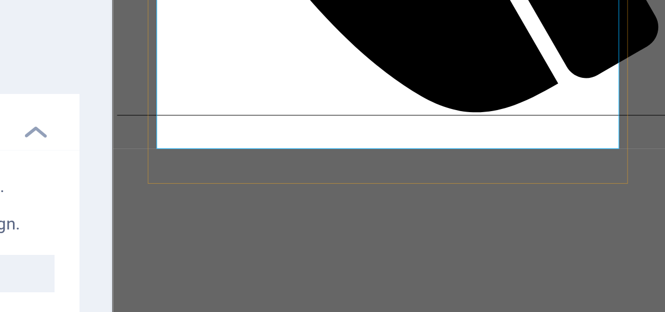
drag, startPoint x: 282, startPoint y: 130, endPoint x: 154, endPoint y: 124, distance: 128.0
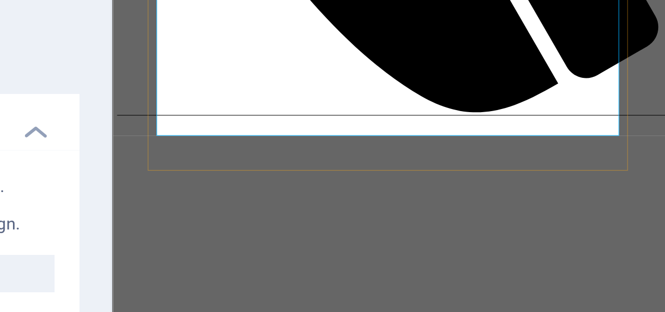
drag, startPoint x: 507, startPoint y: 119, endPoint x: 536, endPoint y: 118, distance: 28.6
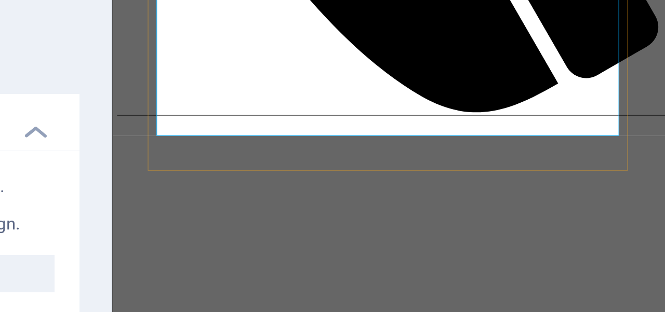
drag, startPoint x: 520, startPoint y: 119, endPoint x: 501, endPoint y: 119, distance: 19.2
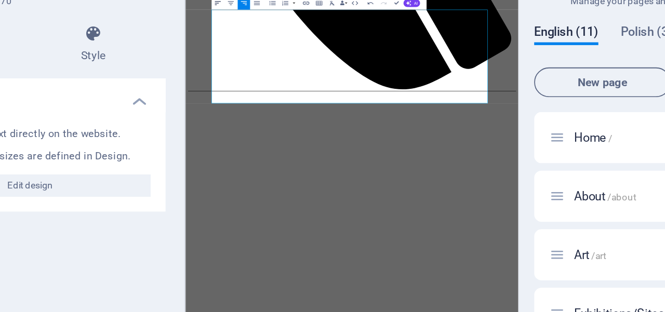
click at [243, 64] on icon "button" at bounding box center [242, 65] width 3 height 2
drag, startPoint x: 481, startPoint y: 182, endPoint x: 215, endPoint y: 184, distance: 266.5
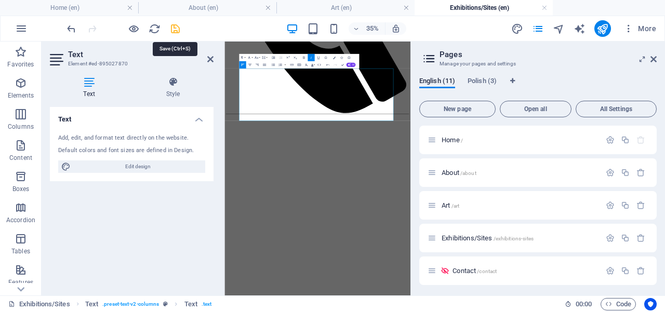
click at [173, 31] on icon "save" at bounding box center [175, 29] width 12 height 12
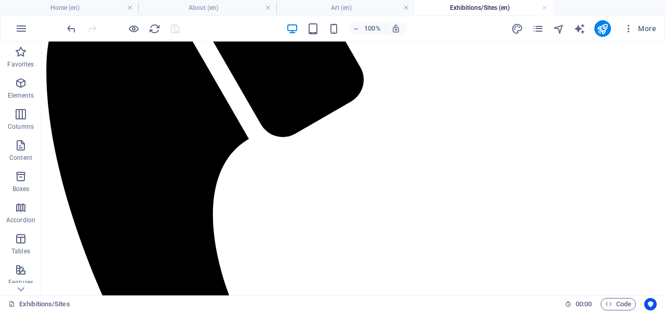
scroll to position [42, 0]
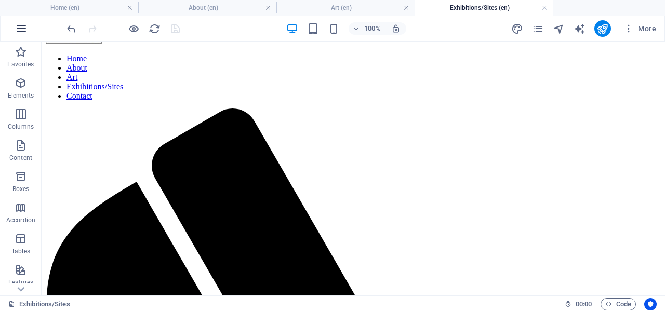
click at [25, 27] on icon "button" at bounding box center [21, 28] width 12 height 12
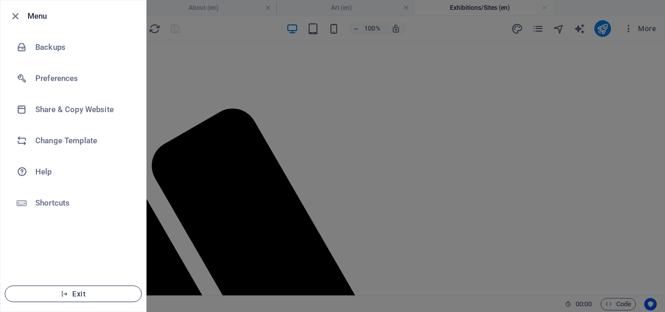
click at [89, 295] on span "Exit" at bounding box center [73, 294] width 119 height 8
